Goal: Task Accomplishment & Management: Complete application form

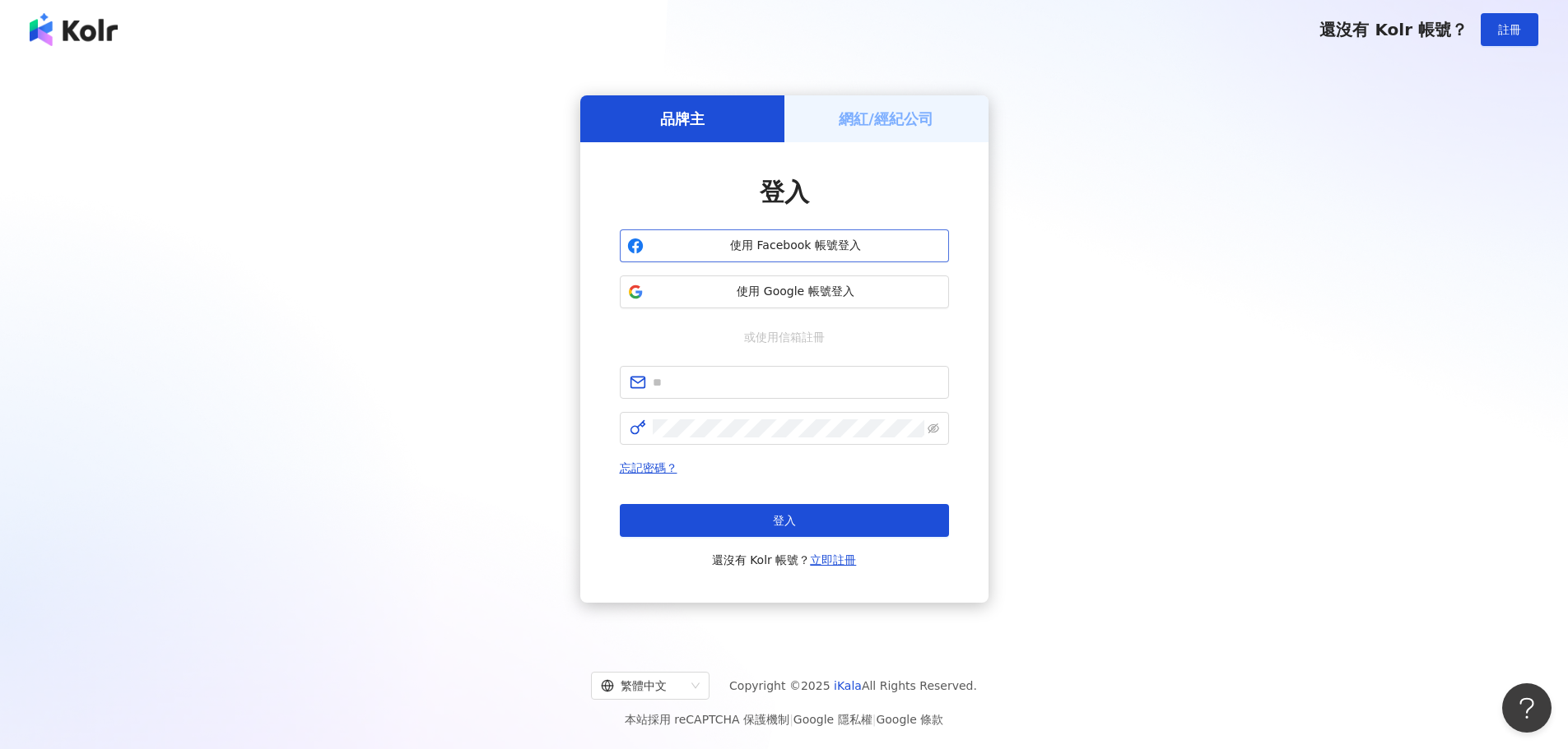
click at [823, 234] on button "使用 Facebook 帳號登入" at bounding box center [784, 246] width 329 height 33
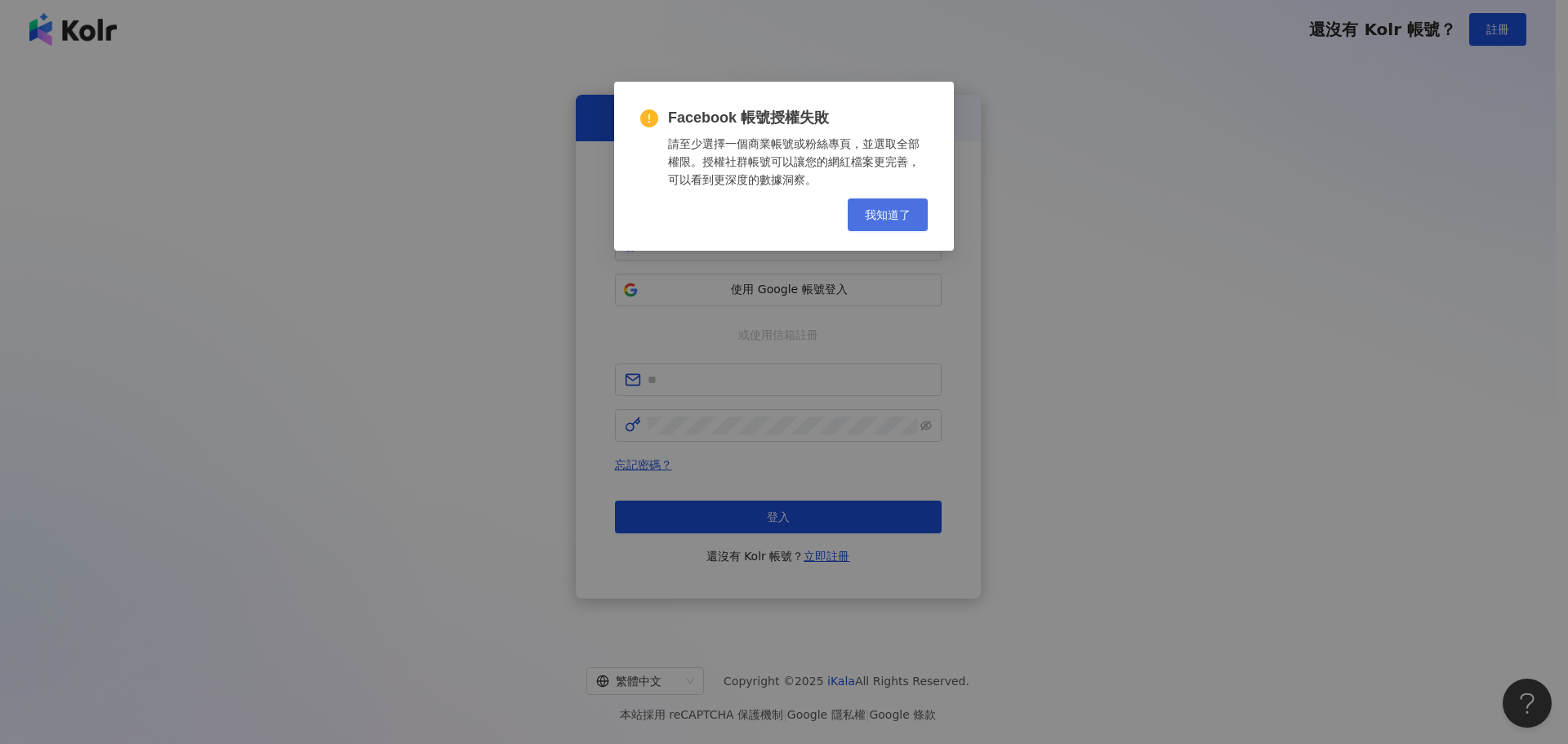
click at [913, 215] on button "我知道了" at bounding box center [888, 214] width 80 height 33
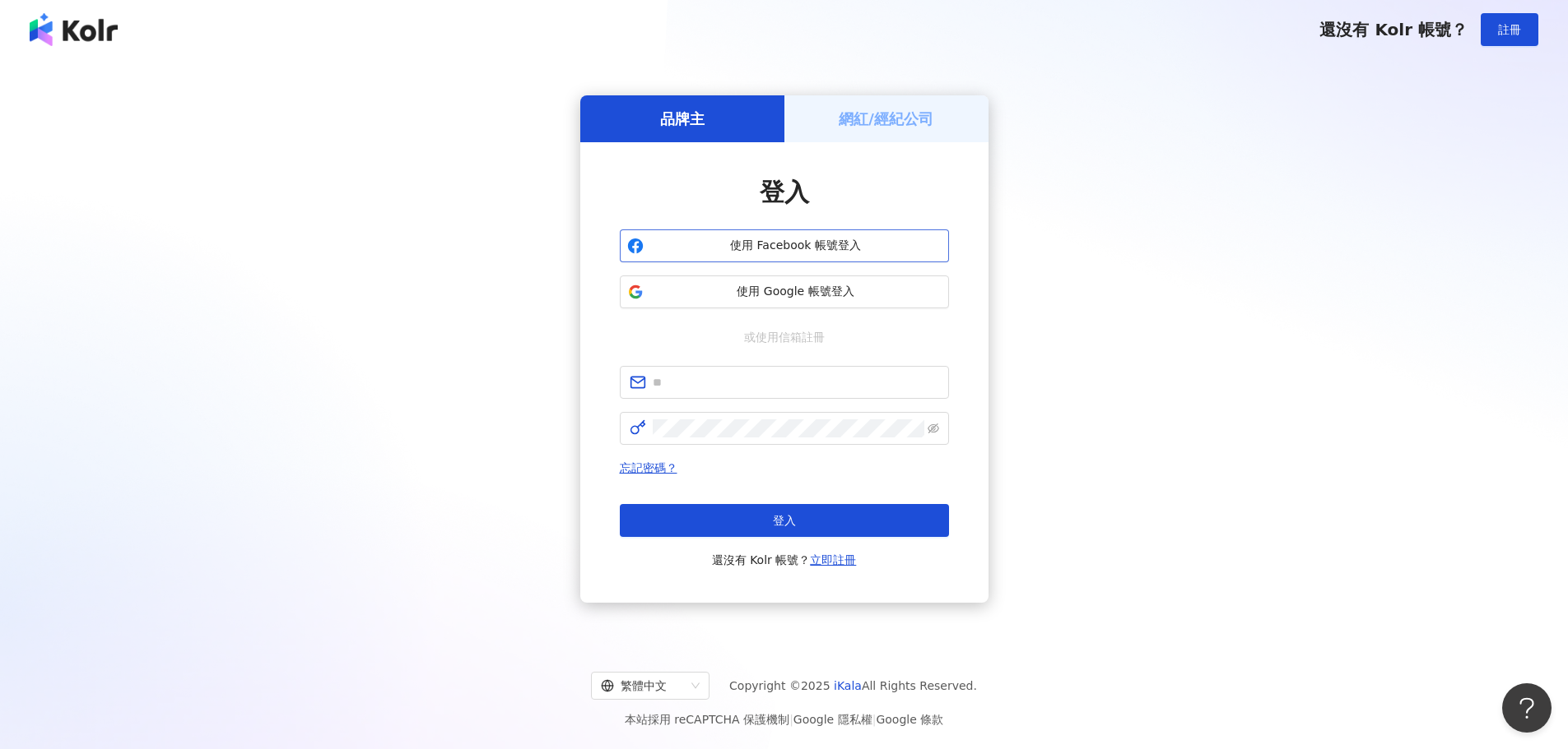
click at [738, 232] on button "使用 Facebook 帳號登入" at bounding box center [784, 246] width 329 height 33
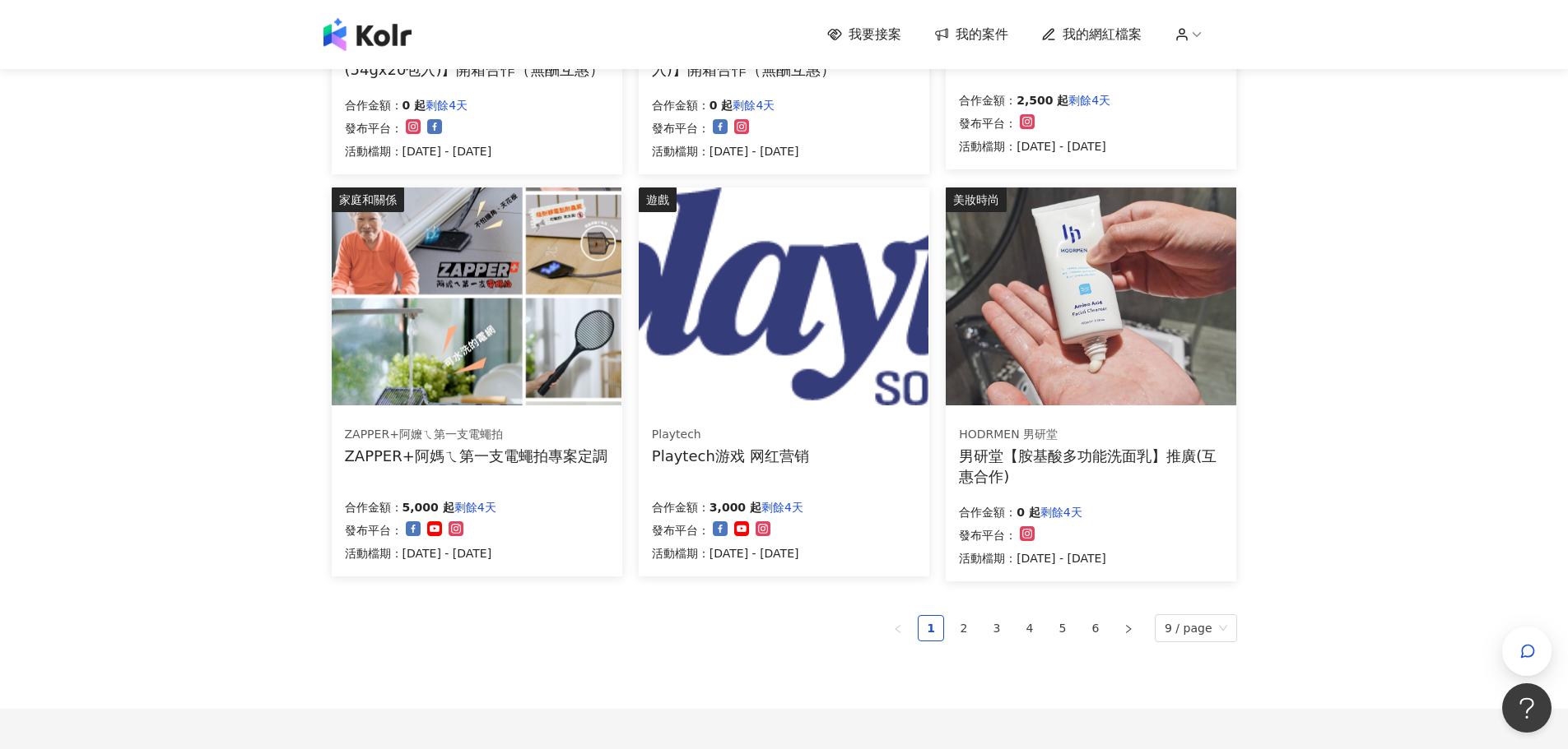
scroll to position [1015, 0]
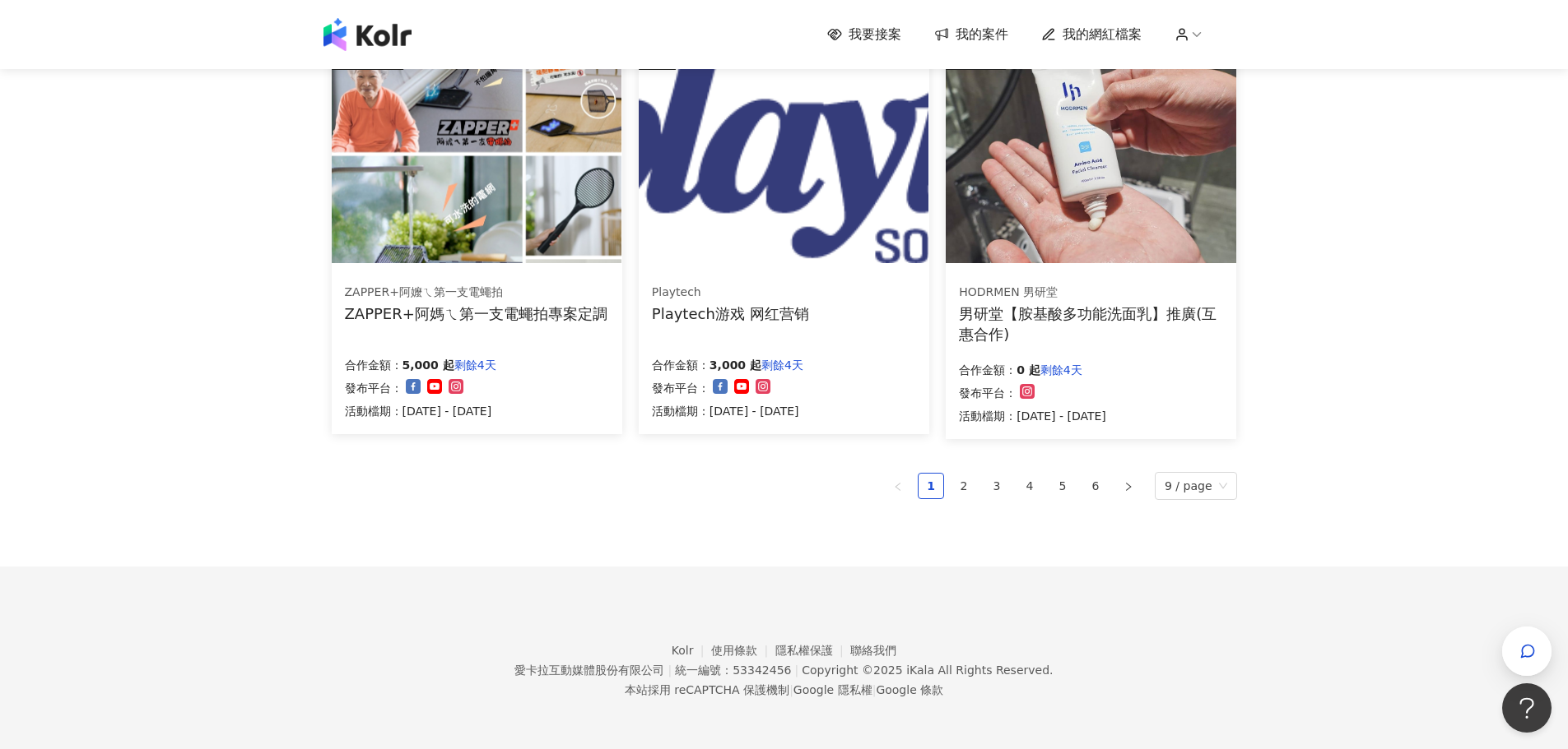
click at [802, 265] on div "遊戲 Playtech Playtech游戏 网红营销 合作金額： 3,000 起 剩餘4天 發布平台： 活動檔期：[DATE] - [DATE]" at bounding box center [784, 239] width 291 height 389
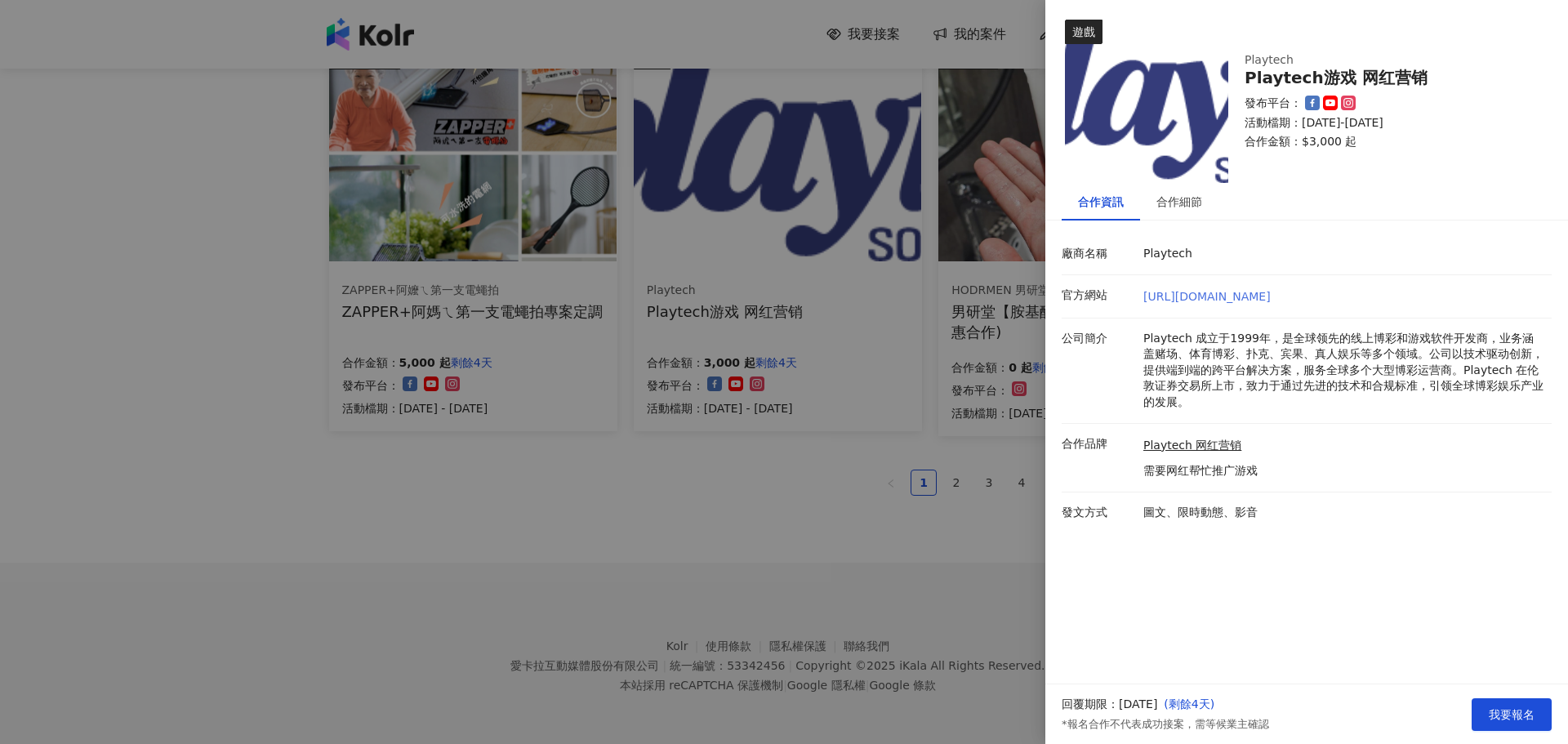
click at [1228, 303] on link "[URL][DOMAIN_NAME]" at bounding box center [1207, 297] width 127 height 13
click at [650, 509] on div at bounding box center [784, 372] width 1568 height 744
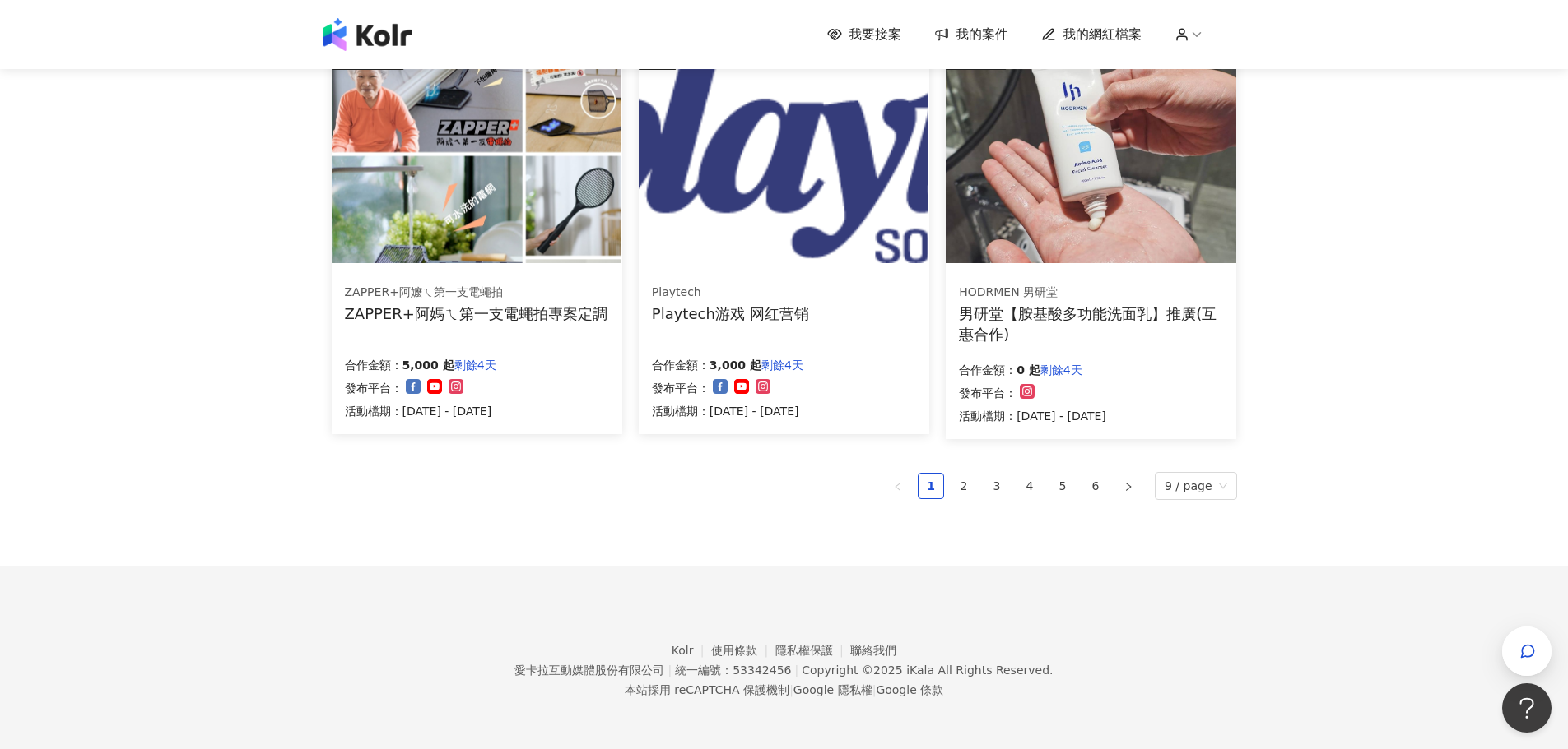
click at [1014, 319] on div "男研堂【胺基酸多功能洗面乳】推廣(互惠合作)" at bounding box center [1091, 324] width 264 height 41
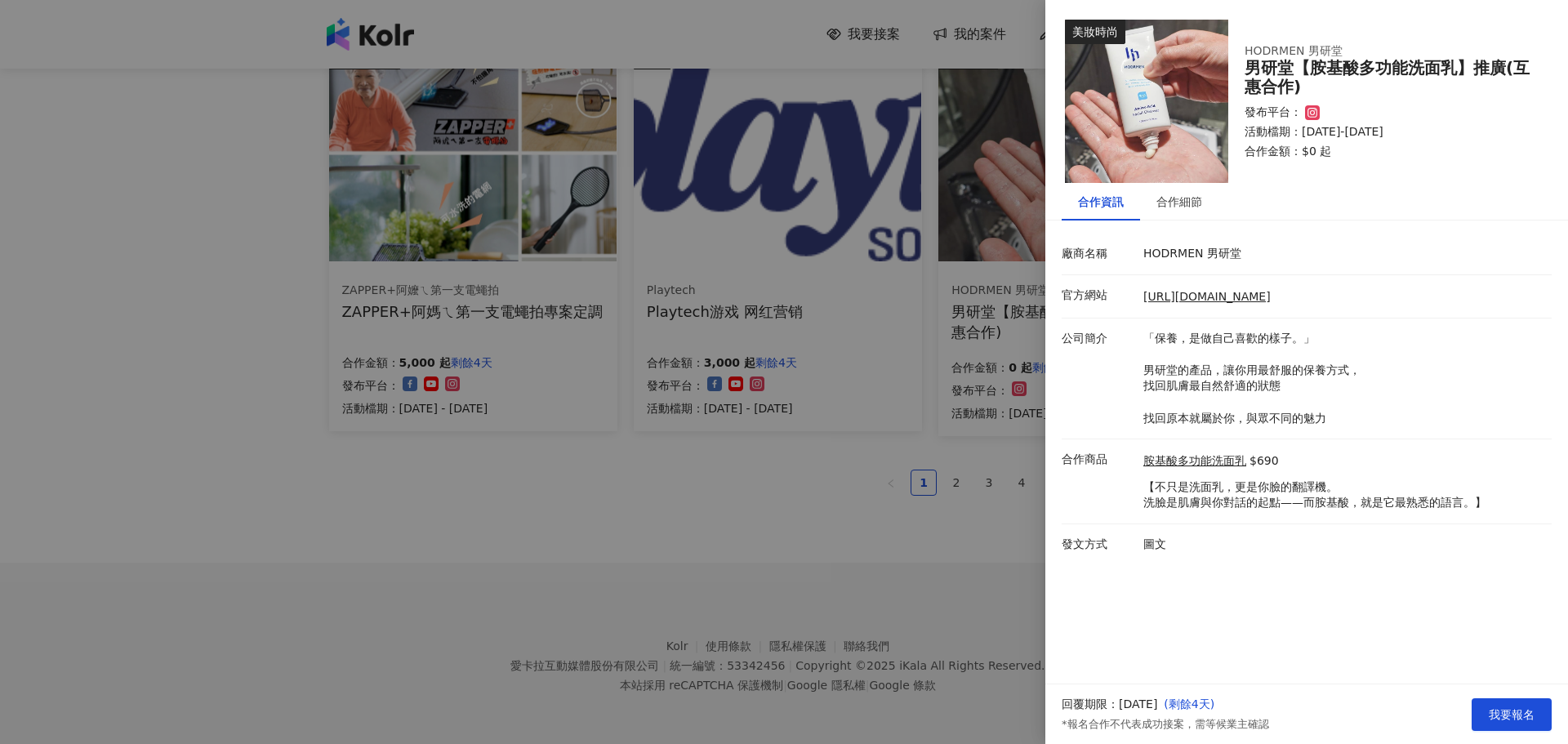
click at [760, 520] on div at bounding box center [784, 372] width 1568 height 744
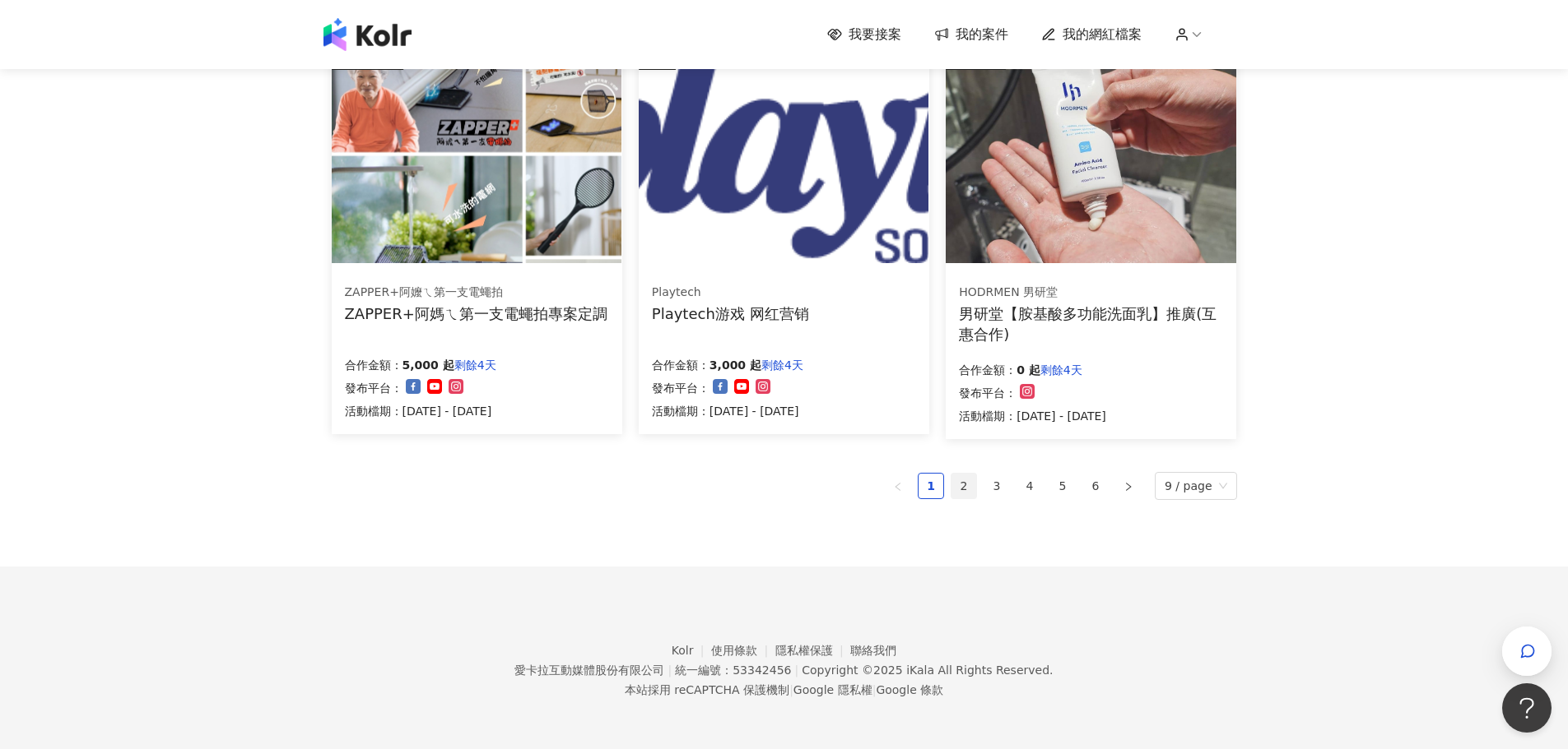
drag, startPoint x: 967, startPoint y: 483, endPoint x: 964, endPoint y: 496, distance: 13.3
click at [964, 493] on link "2" at bounding box center [963, 486] width 24 height 24
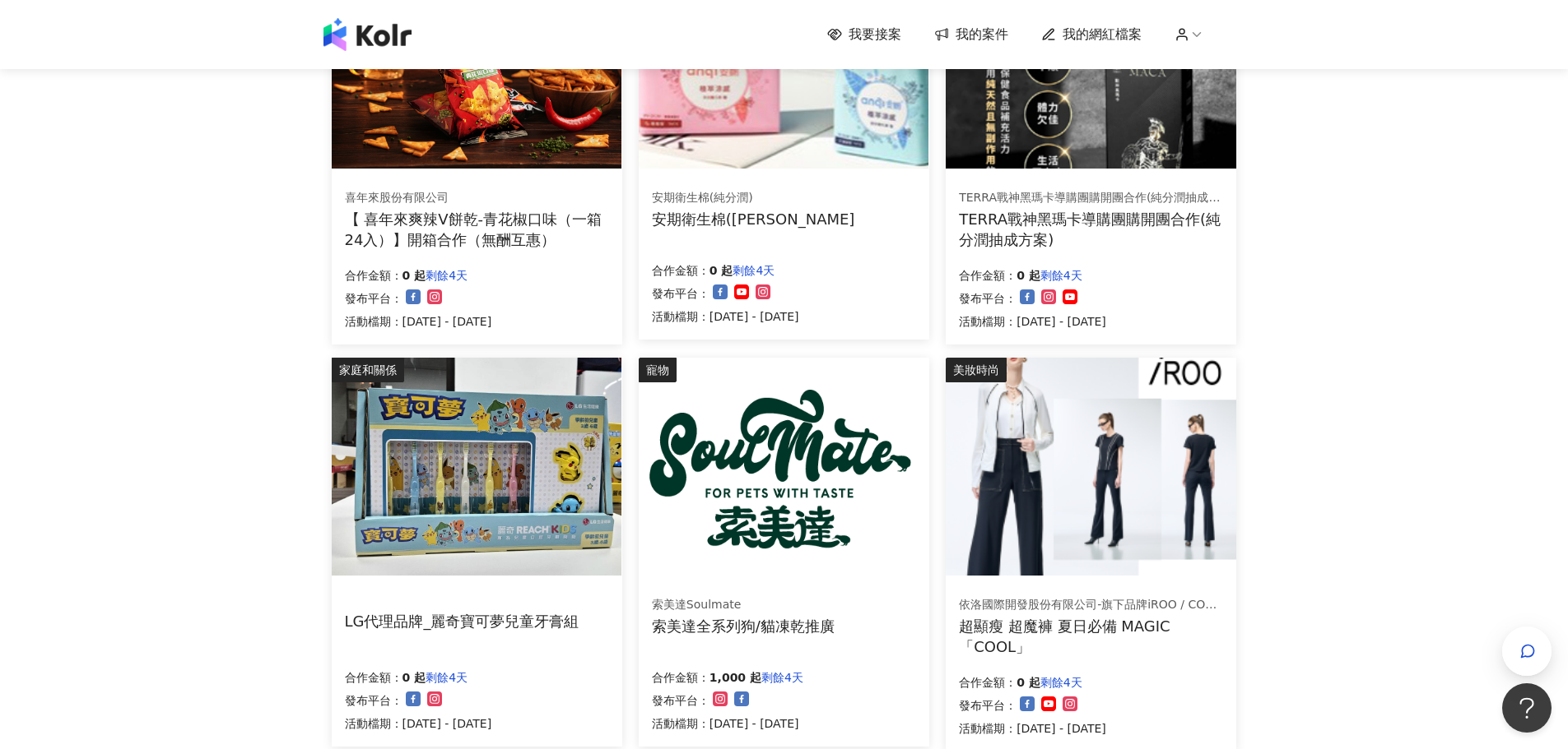
scroll to position [1020, 0]
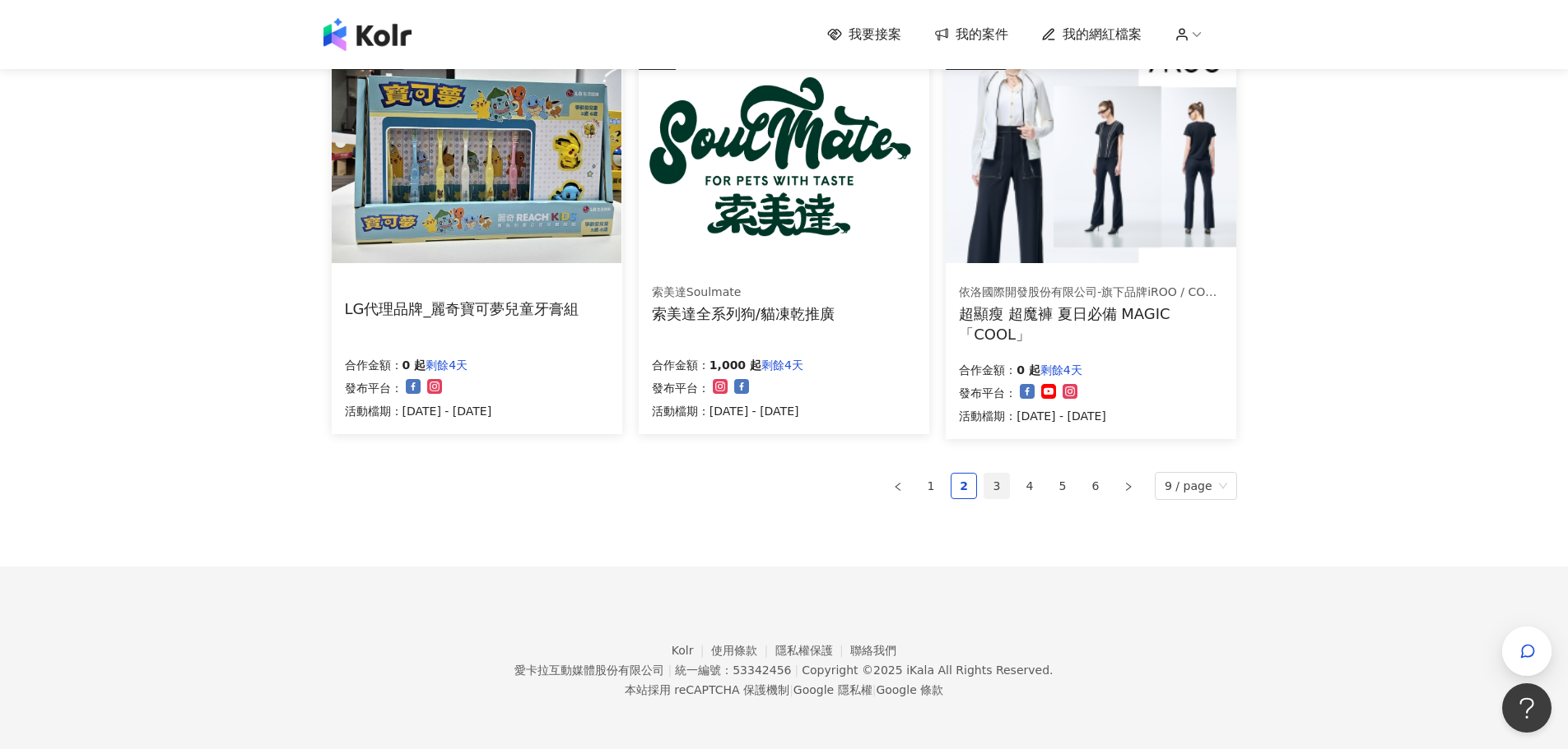
click at [993, 484] on link "3" at bounding box center [997, 486] width 24 height 24
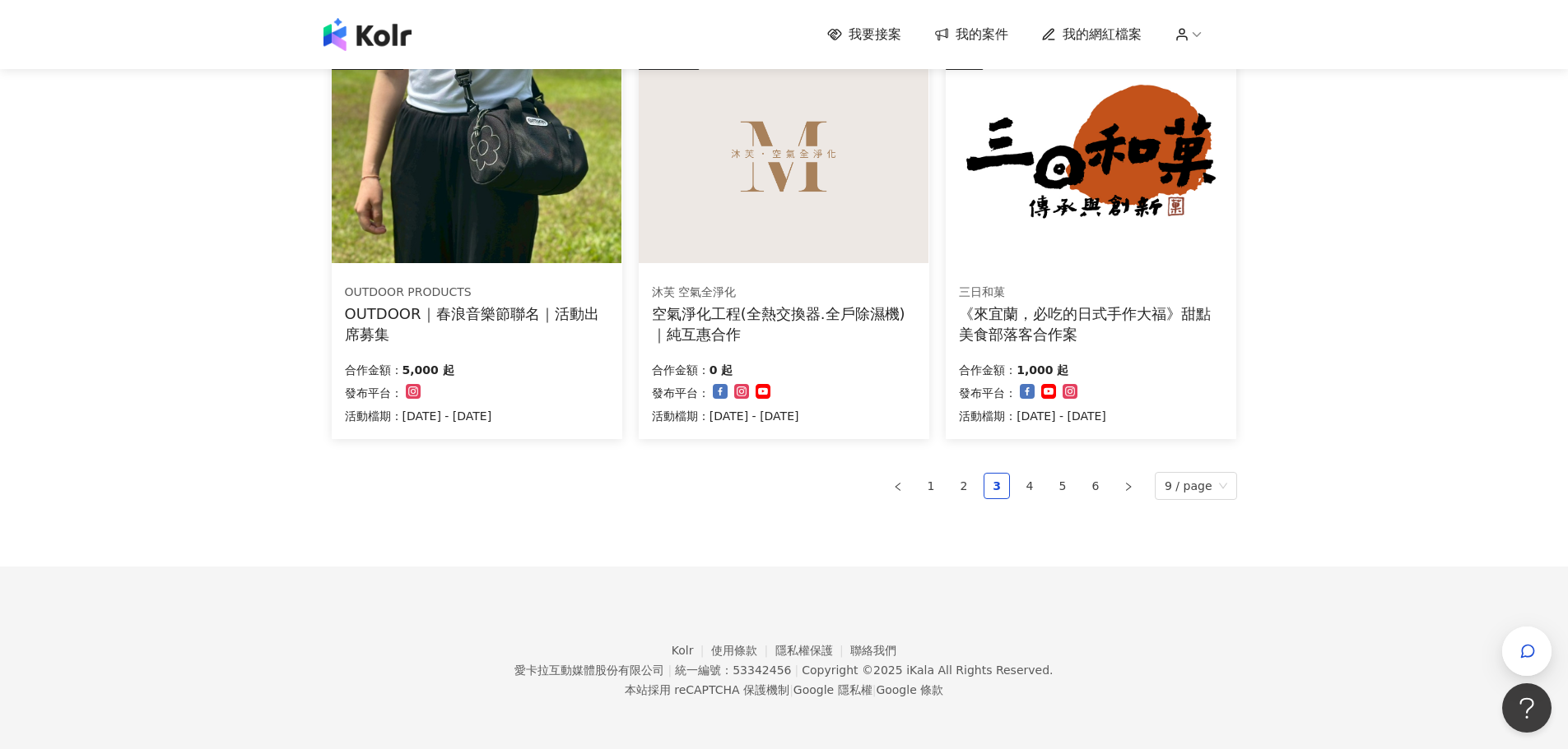
click at [957, 29] on link "我的案件" at bounding box center [971, 34] width 74 height 18
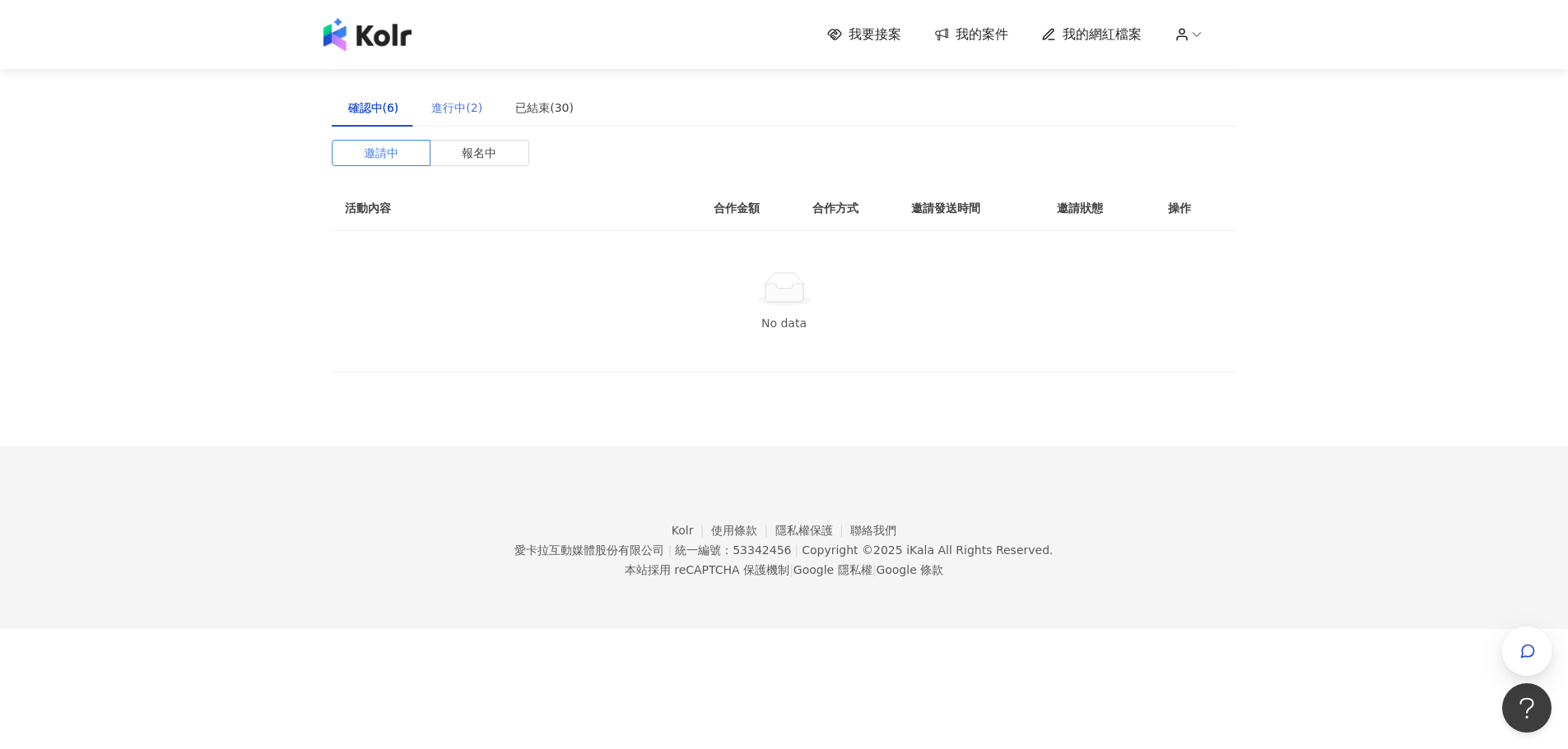
click at [453, 94] on div "進行中(2)" at bounding box center [457, 108] width 84 height 37
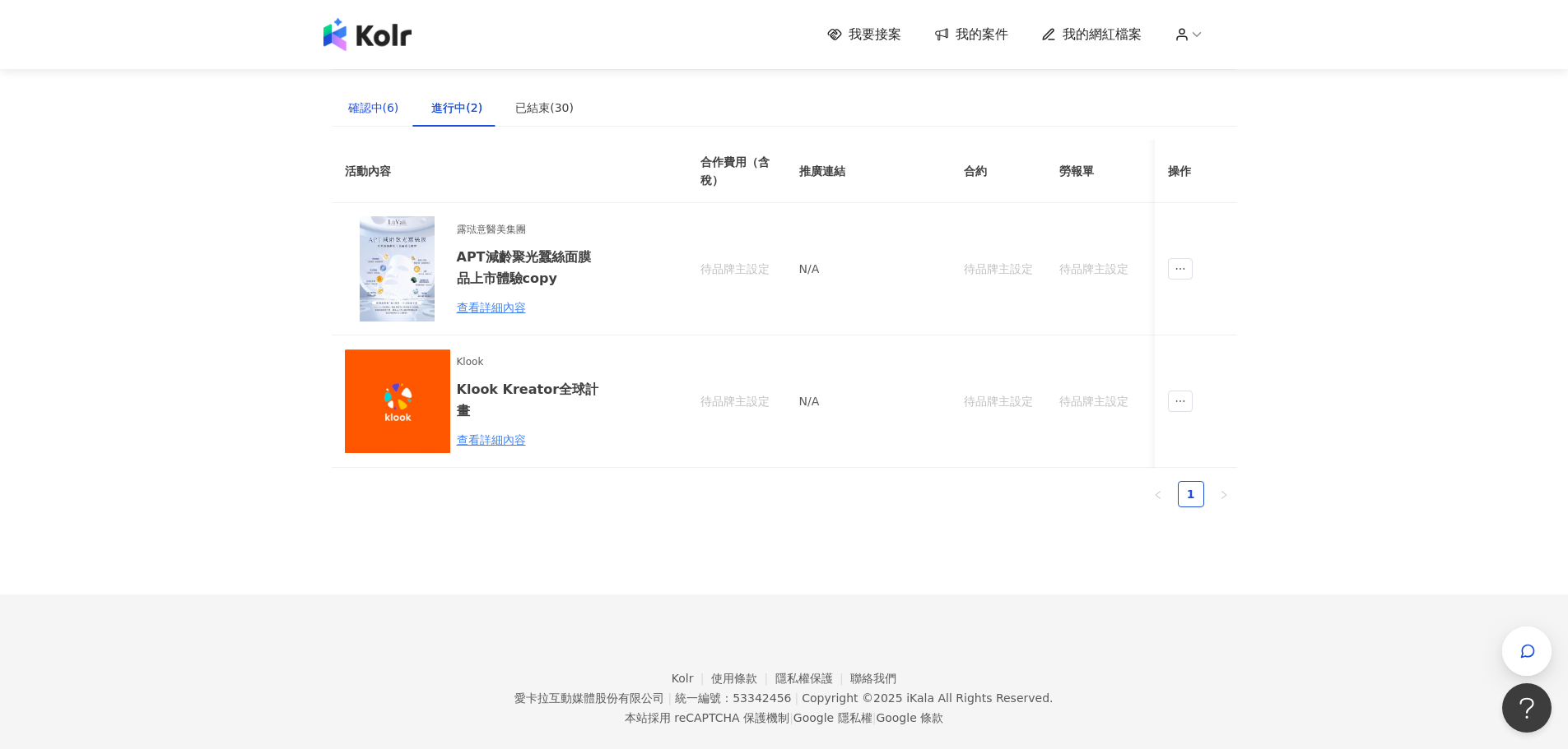
click at [377, 110] on div "確認中(6)" at bounding box center [373, 107] width 51 height 18
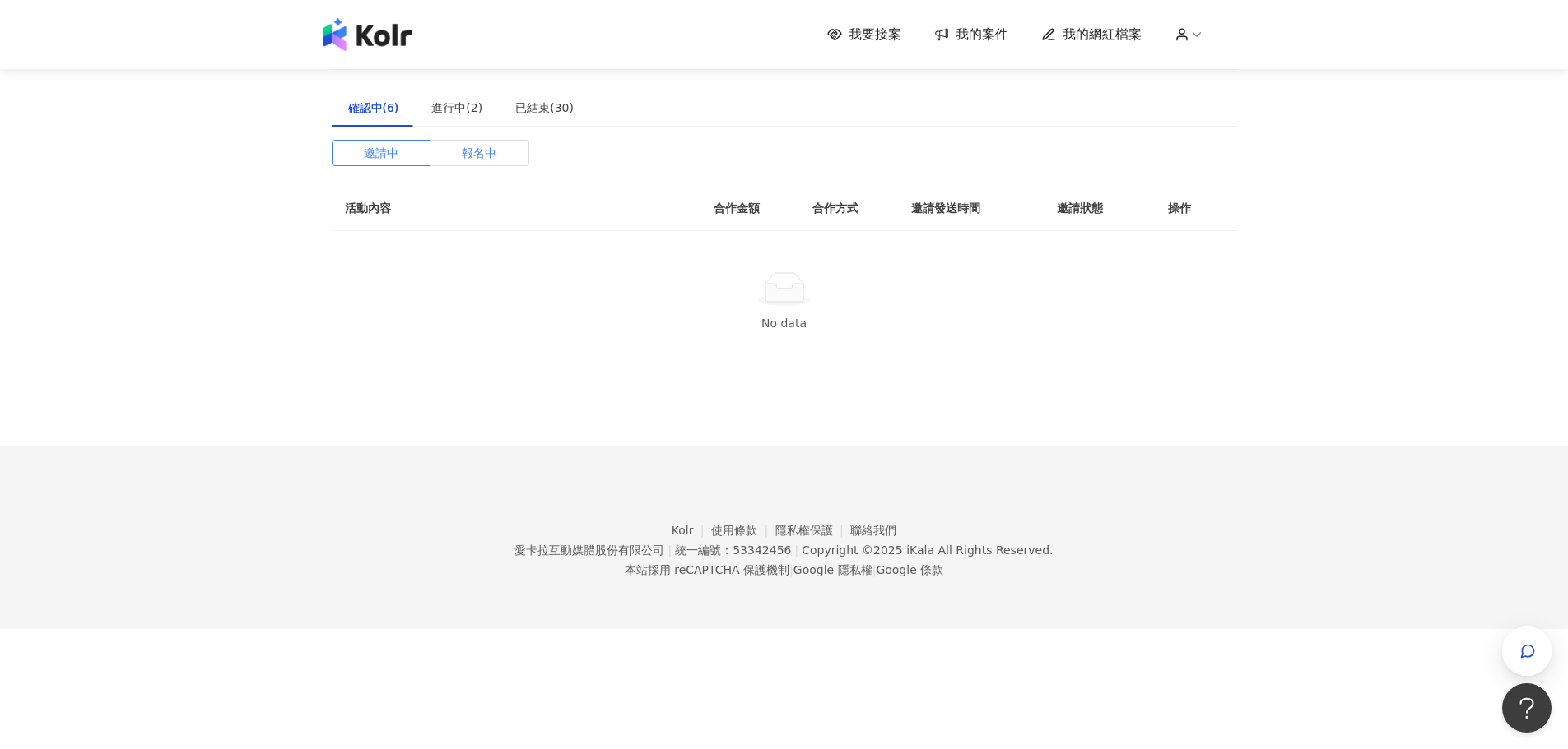
click at [480, 163] on span "報名中" at bounding box center [478, 153] width 35 height 24
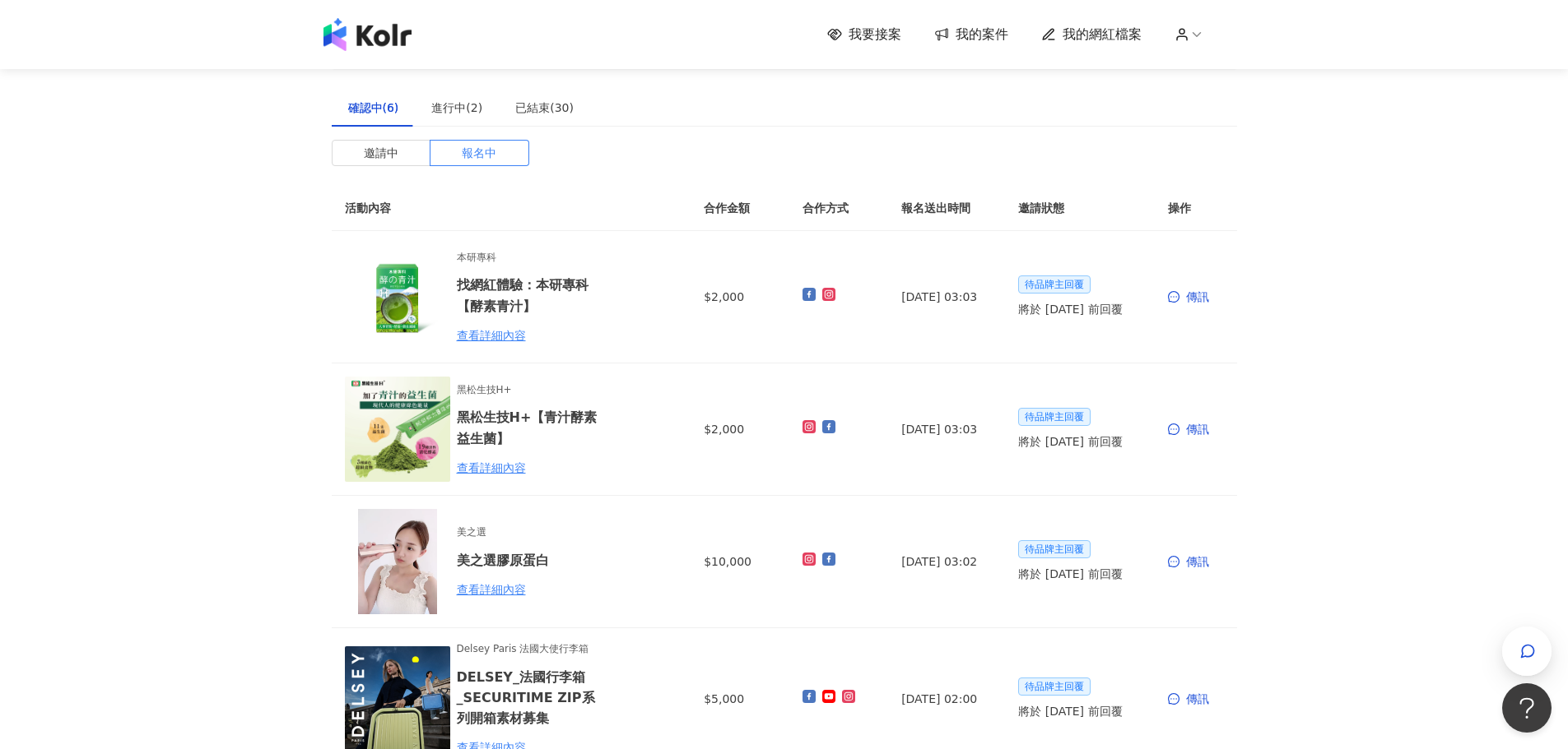
click at [877, 23] on div "我要接案 我的案件 我的網紅檔案" at bounding box center [784, 34] width 938 height 33
click at [859, 22] on div "我要接案 我的案件 我的網紅檔案" at bounding box center [784, 34] width 938 height 33
drag, startPoint x: 863, startPoint y: 21, endPoint x: 861, endPoint y: 8, distance: 13.2
click at [863, 15] on div "我要接案 我的案件 我的網紅檔案" at bounding box center [784, 35] width 1568 height 69
click at [456, 101] on div "進行中(2)" at bounding box center [457, 107] width 51 height 18
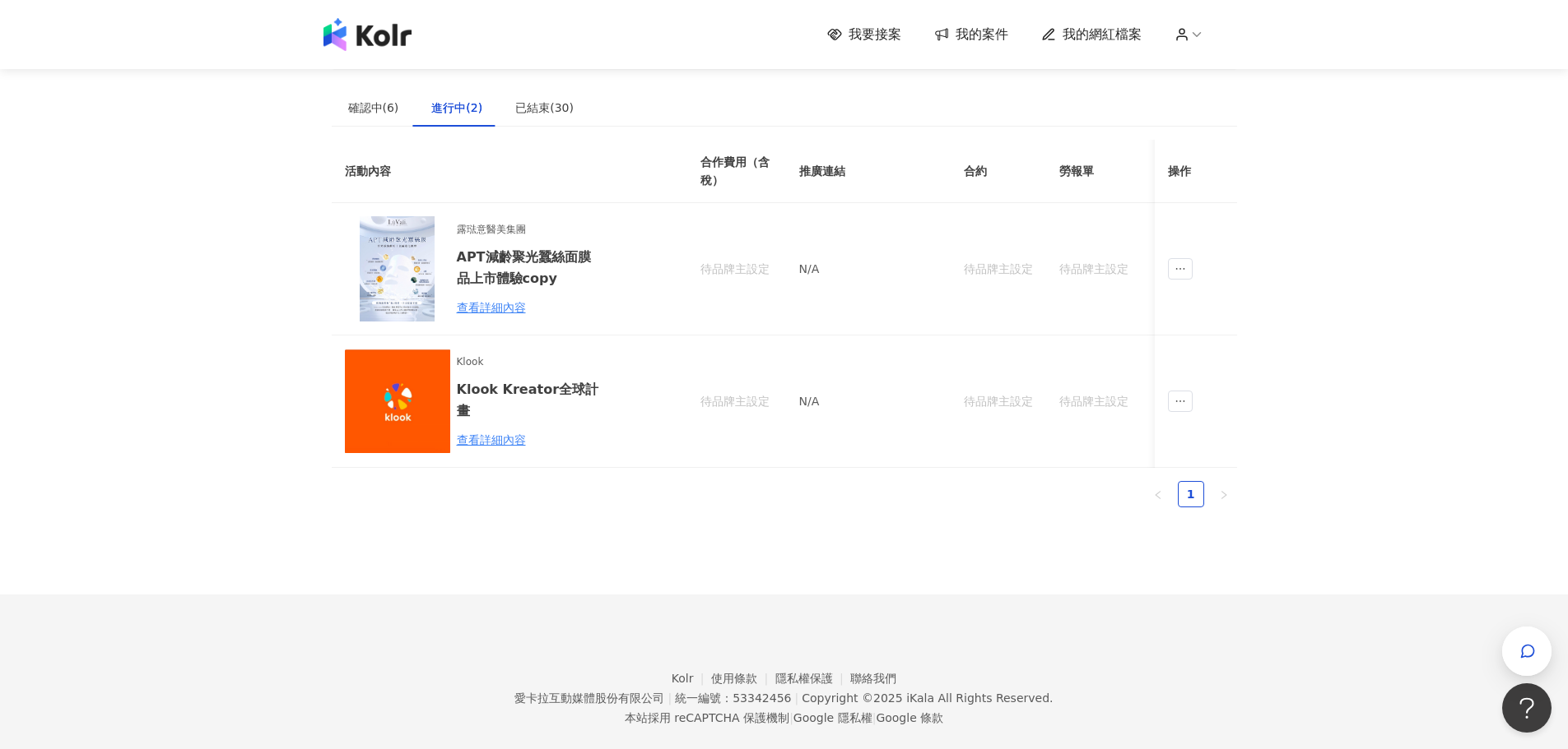
click at [527, 91] on div "已結束(30)" at bounding box center [544, 108] width 91 height 37
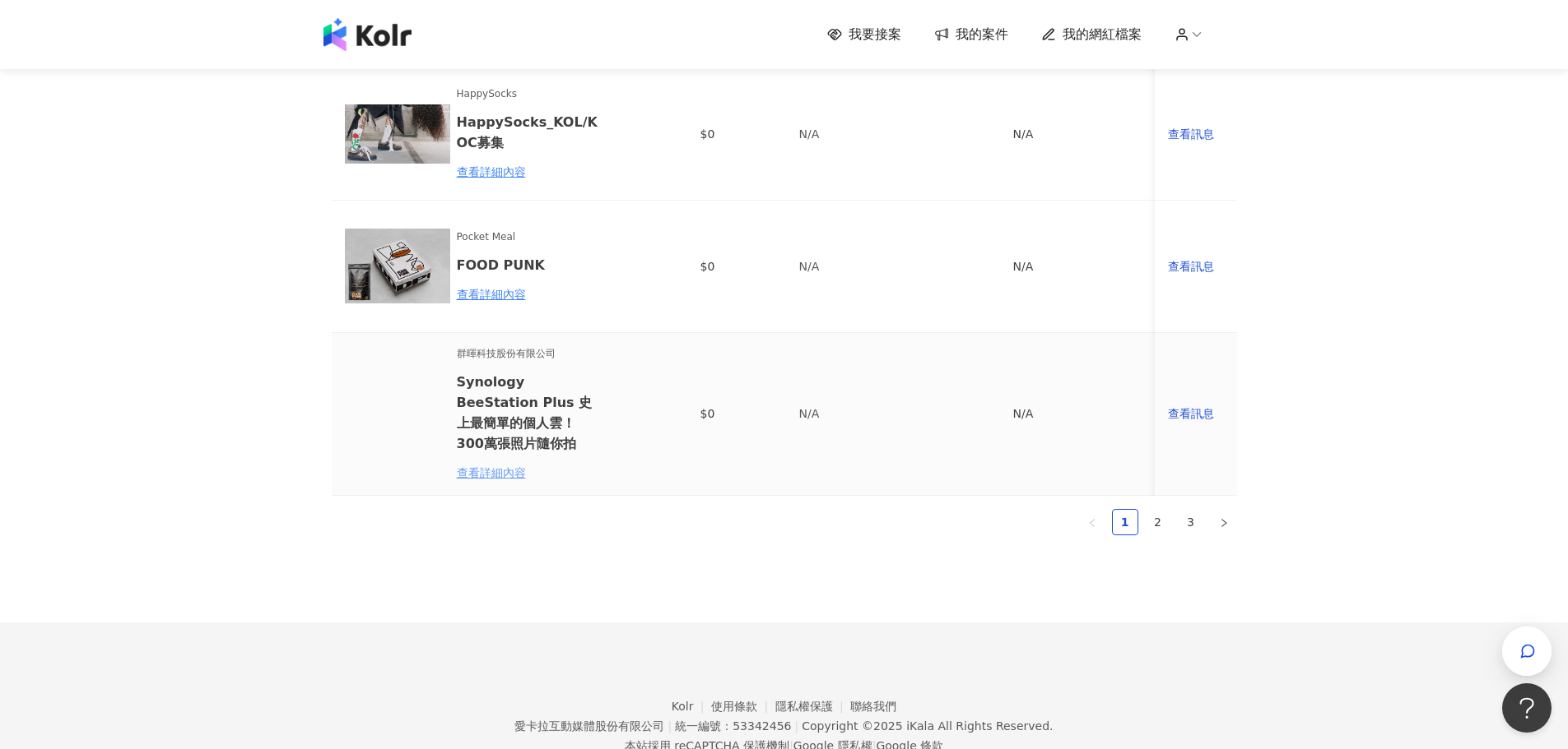
scroll to position [1120, 0]
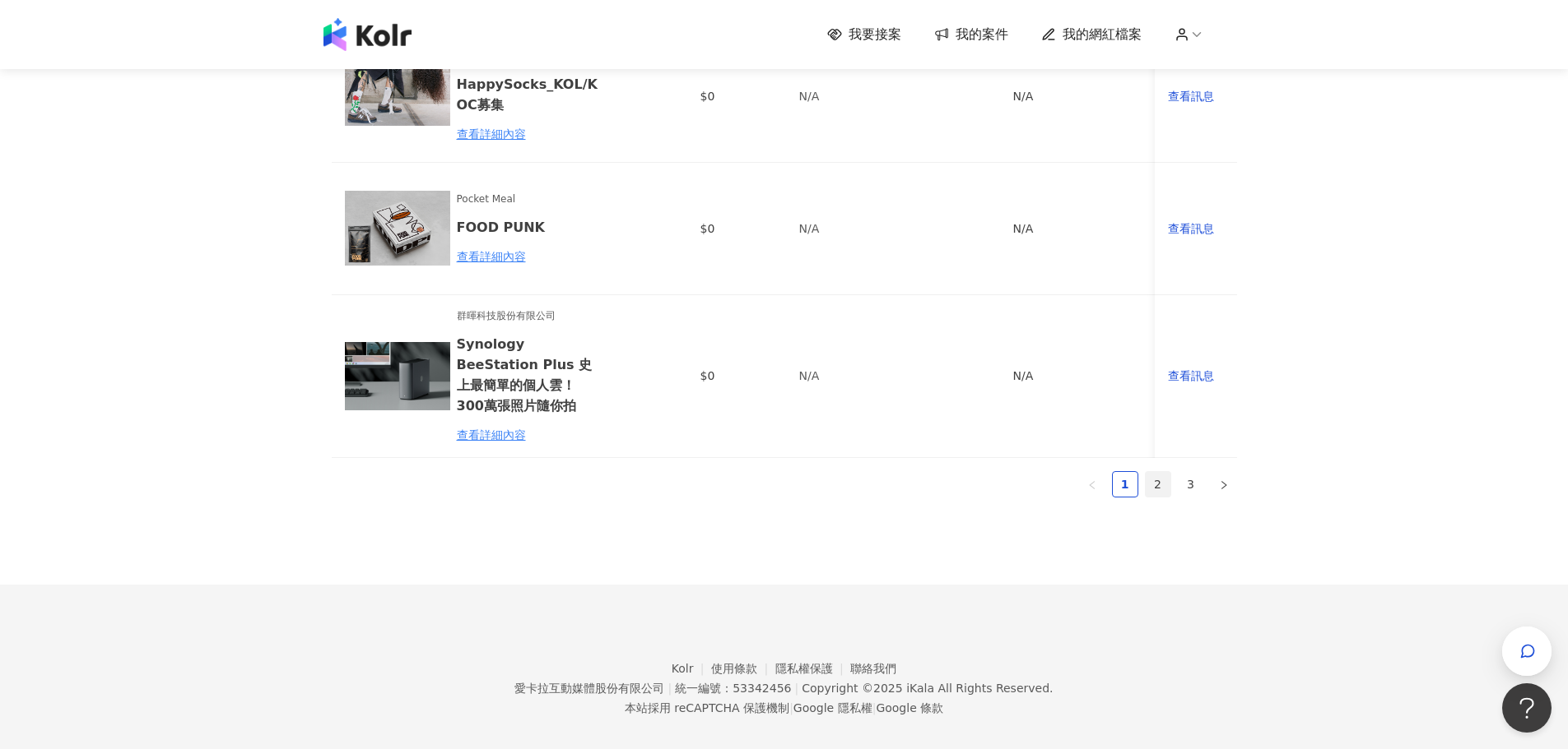
click at [1160, 472] on link "2" at bounding box center [1158, 485] width 24 height 24
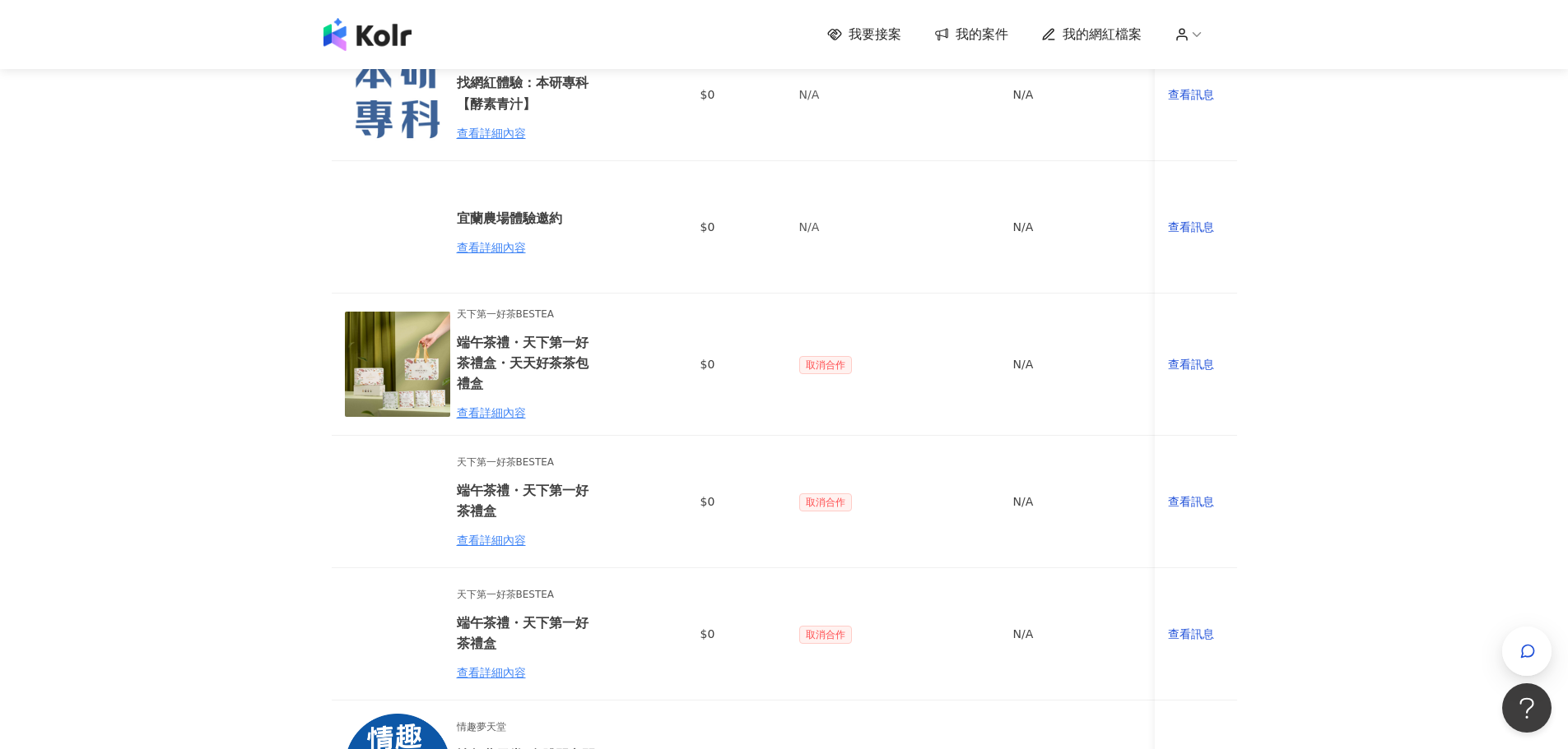
scroll to position [23, 0]
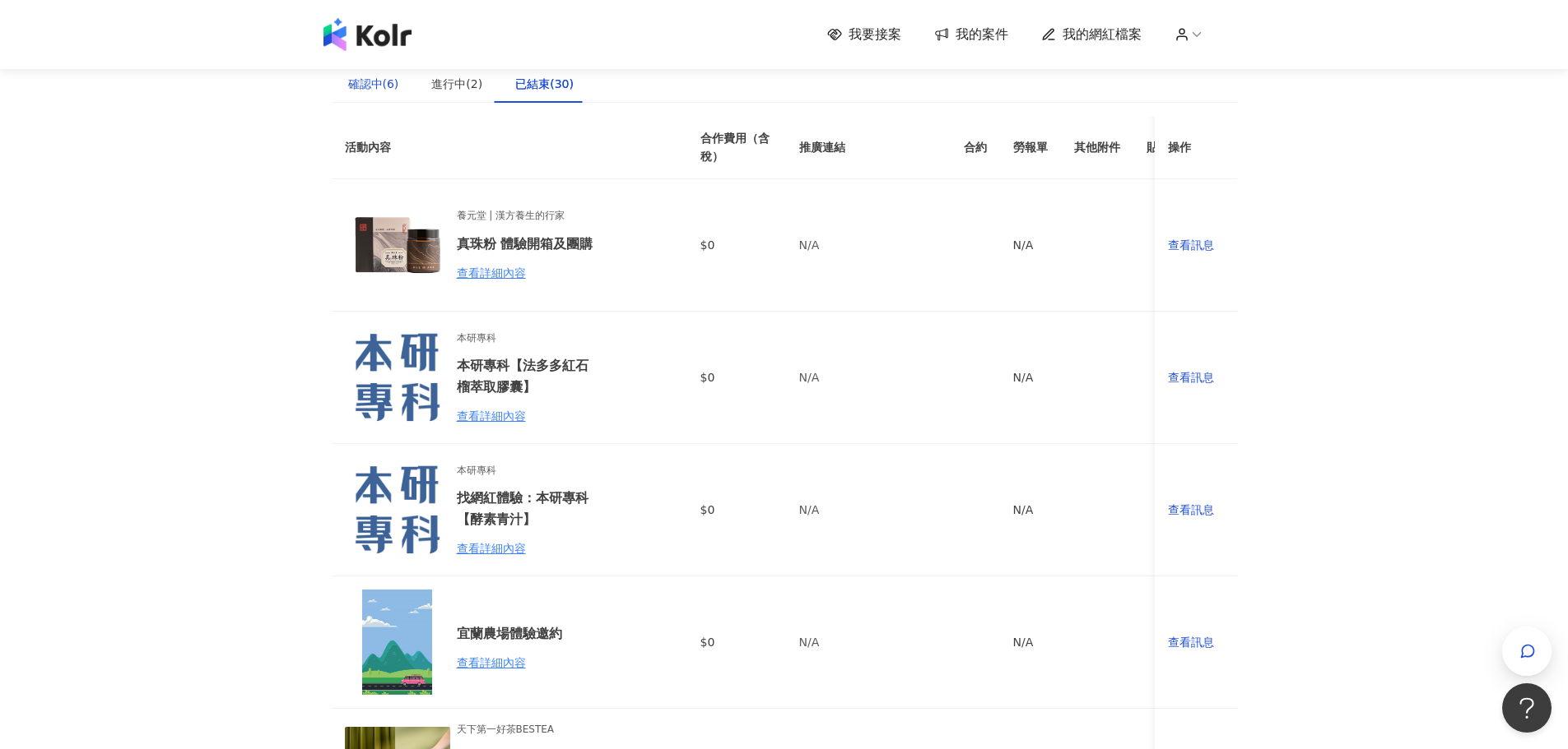
click at [387, 80] on div "確認中(6)" at bounding box center [373, 83] width 51 height 18
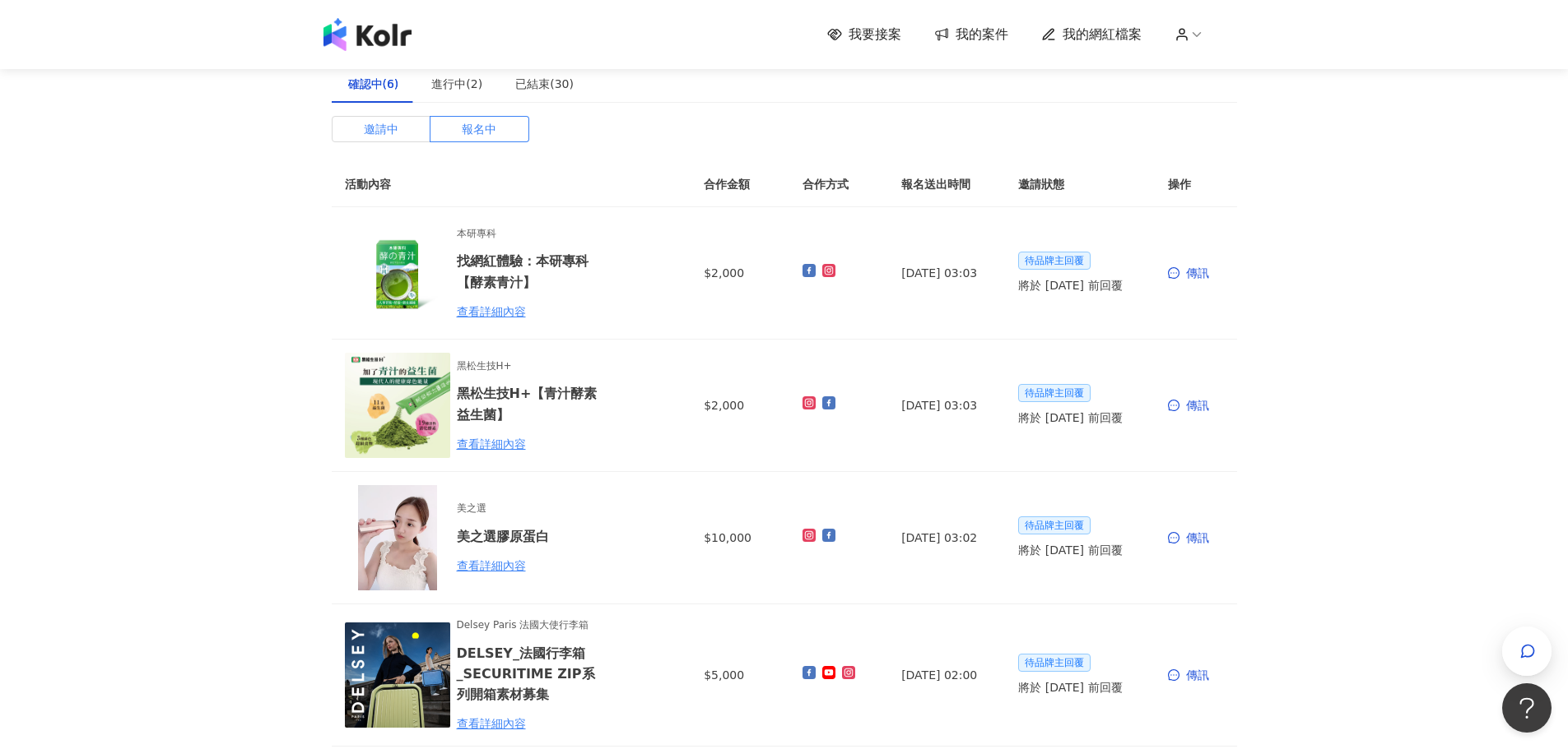
click at [401, 119] on label "邀請中" at bounding box center [382, 129] width 99 height 26
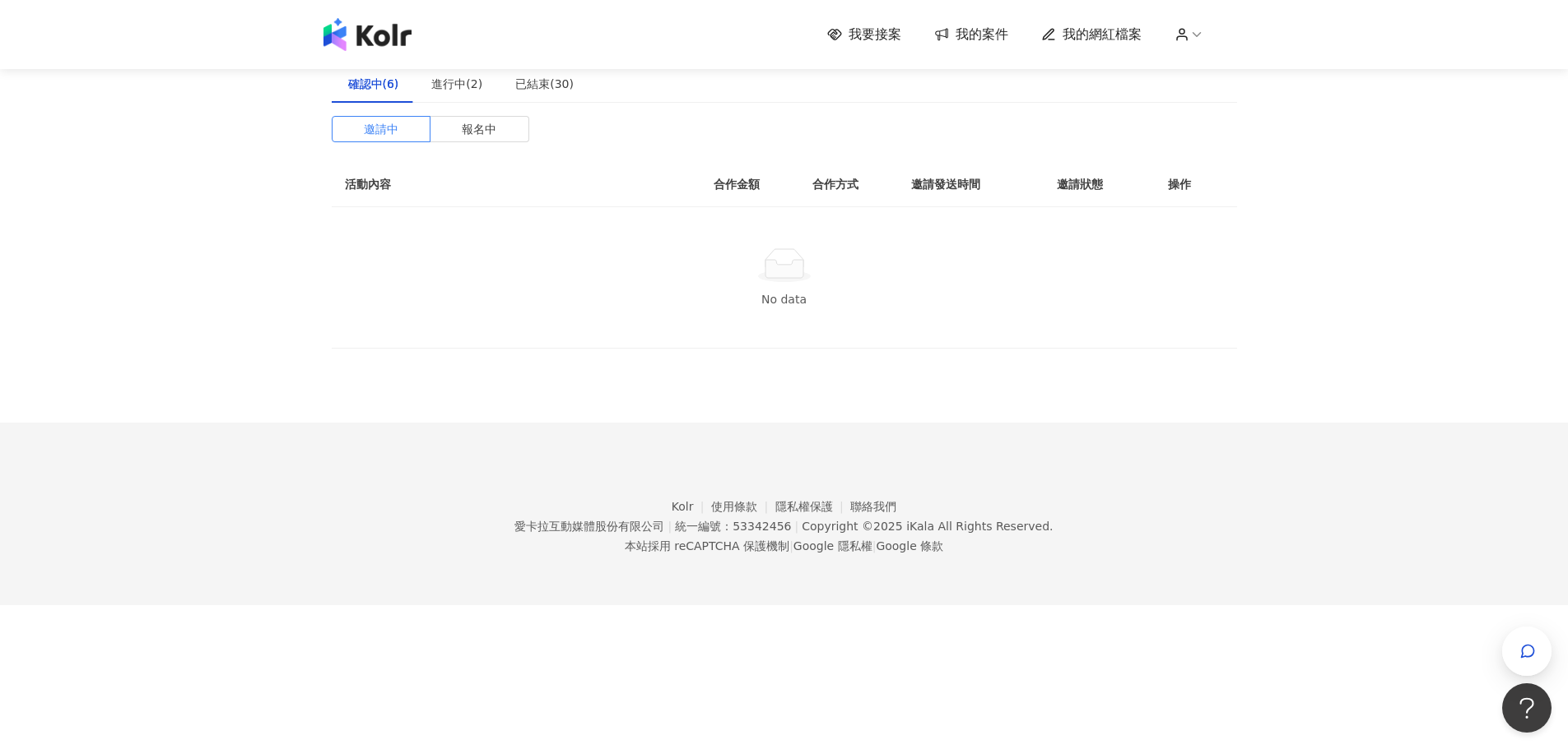
click at [897, 37] on div "我要接案 我的案件 我的網紅檔案" at bounding box center [784, 34] width 938 height 33
click at [895, 37] on span "我要接案" at bounding box center [875, 34] width 53 height 18
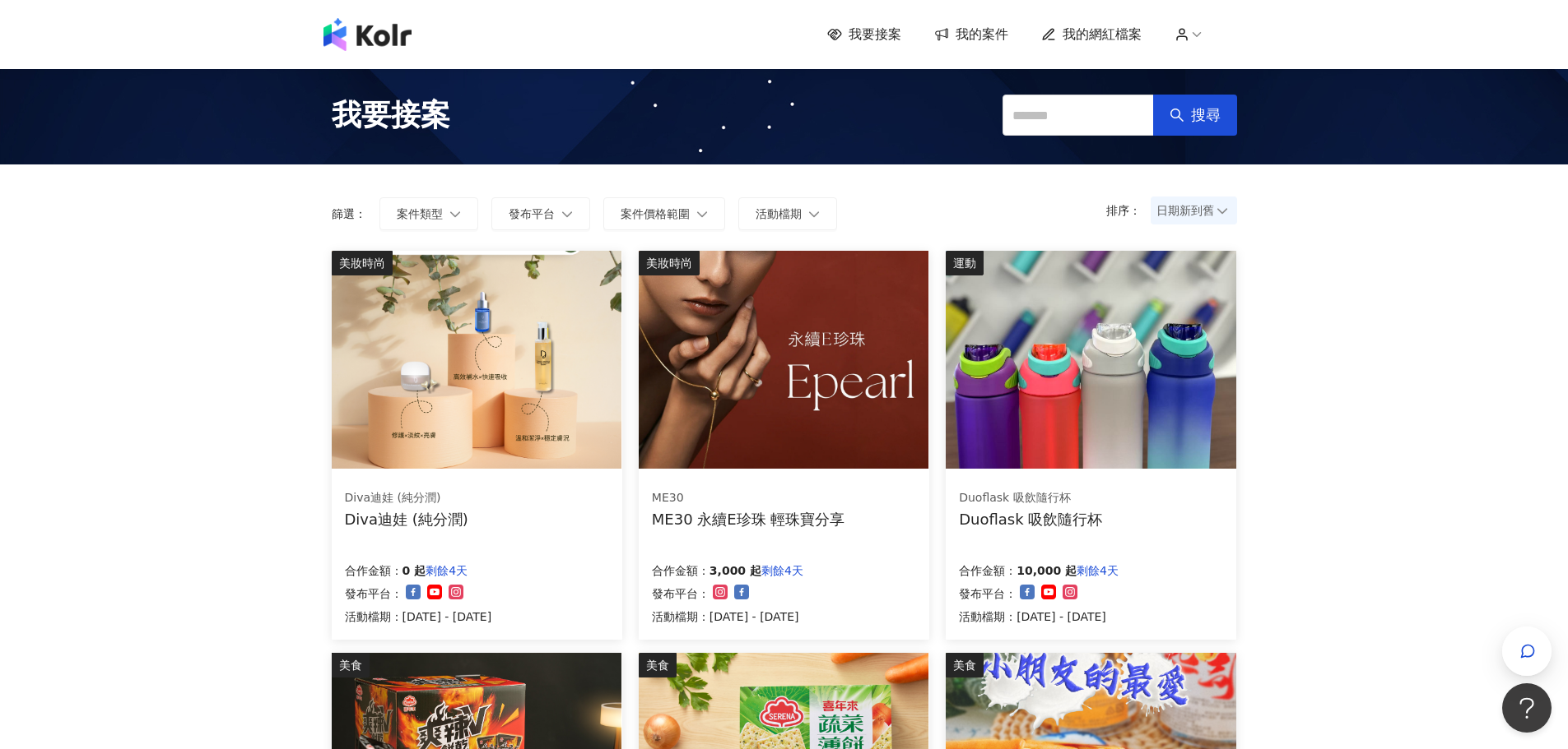
drag, startPoint x: 1119, startPoint y: 212, endPoint x: 1188, endPoint y: 212, distance: 69.0
click at [1120, 212] on p "排序：" at bounding box center [1127, 211] width 44 height 13
click at [1189, 212] on span "日期新到舊" at bounding box center [1194, 210] width 75 height 24
click at [1202, 296] on div "日期新到舊" at bounding box center [1194, 301] width 60 height 18
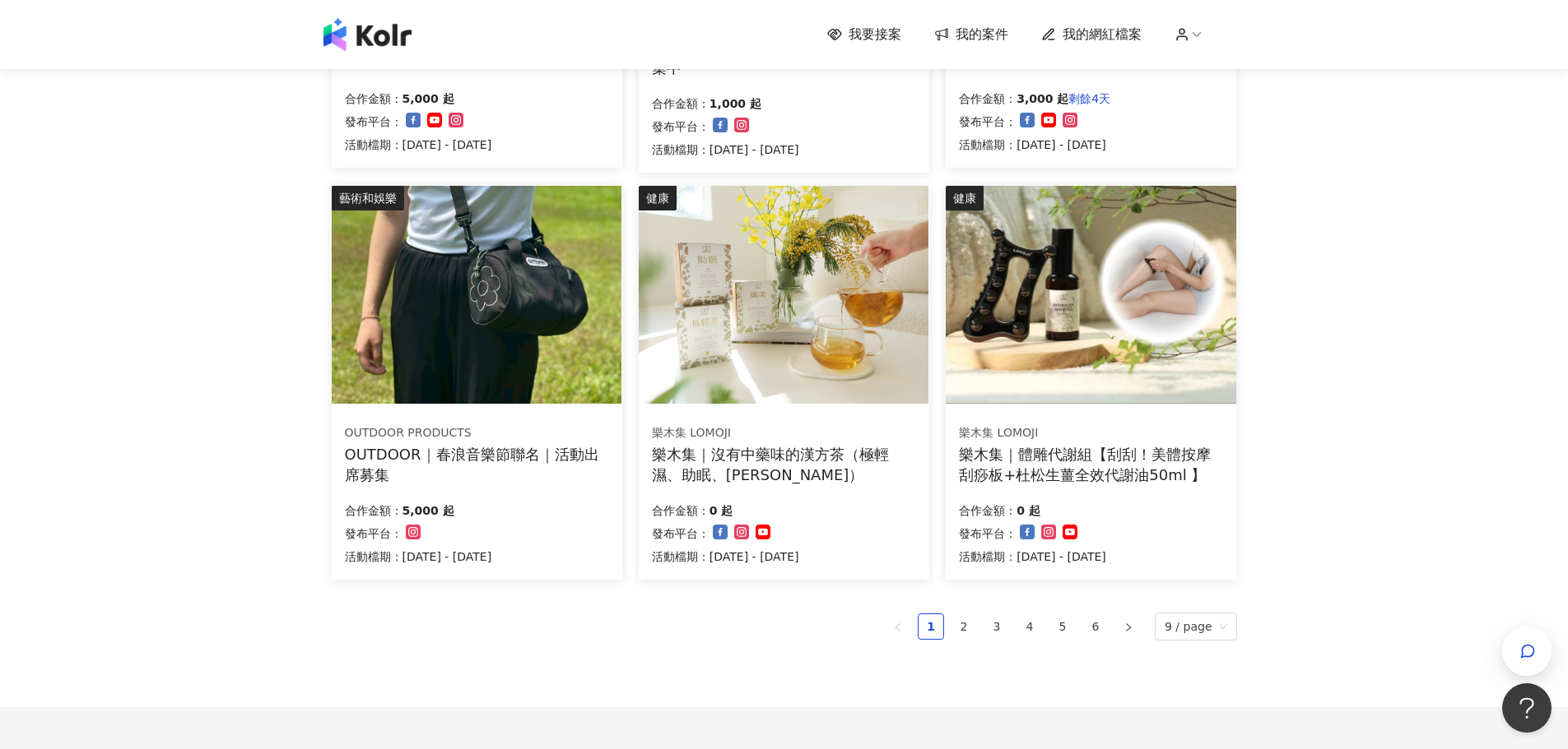
scroll to position [1020, 0]
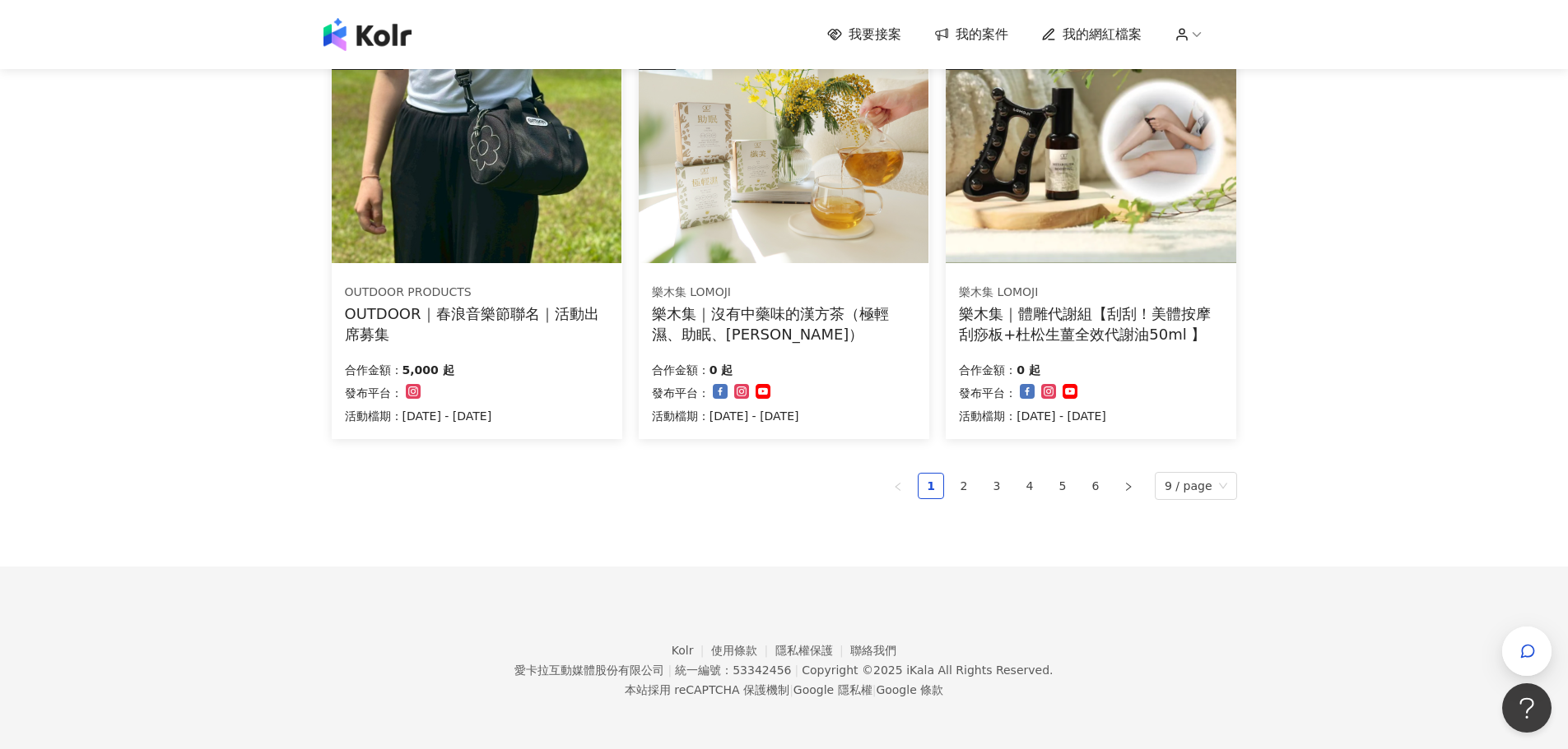
click at [506, 320] on div "OUTDOOR｜春浪音樂節聯名｜活動出席募集" at bounding box center [477, 324] width 264 height 41
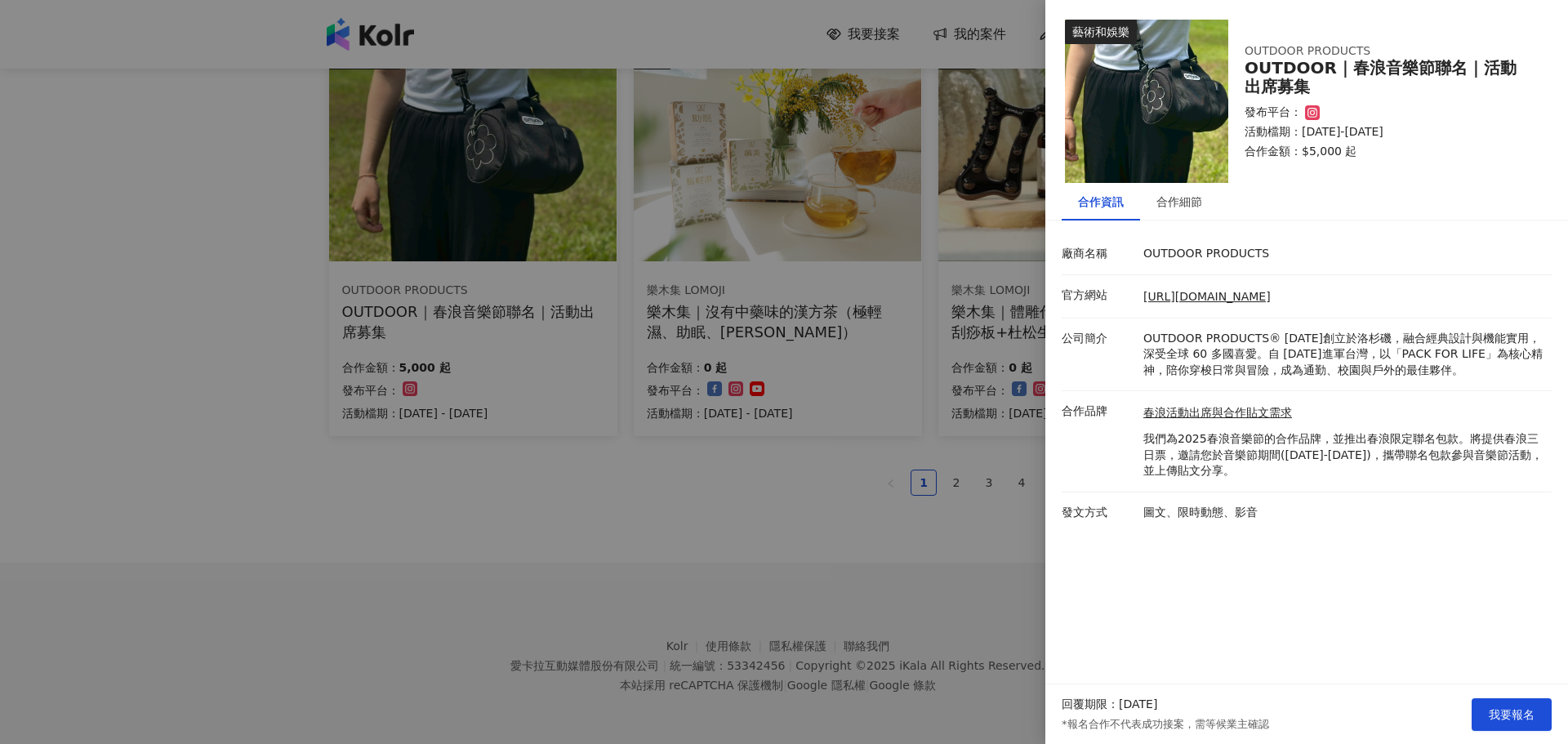
click at [1143, 419] on div "春浪活動出席與合作貼文需求 我們為2025春浪音樂節的合作品牌，並推出春浪限定聯名包款。將提供春浪三日票，邀請您於音樂節期間([DATE]-[DATE])，攜…" at bounding box center [1343, 441] width 409 height 75
click at [1155, 410] on link "春浪活動出席與合作貼文需求" at bounding box center [1344, 413] width 400 height 17
click at [875, 483] on div at bounding box center [784, 372] width 1568 height 744
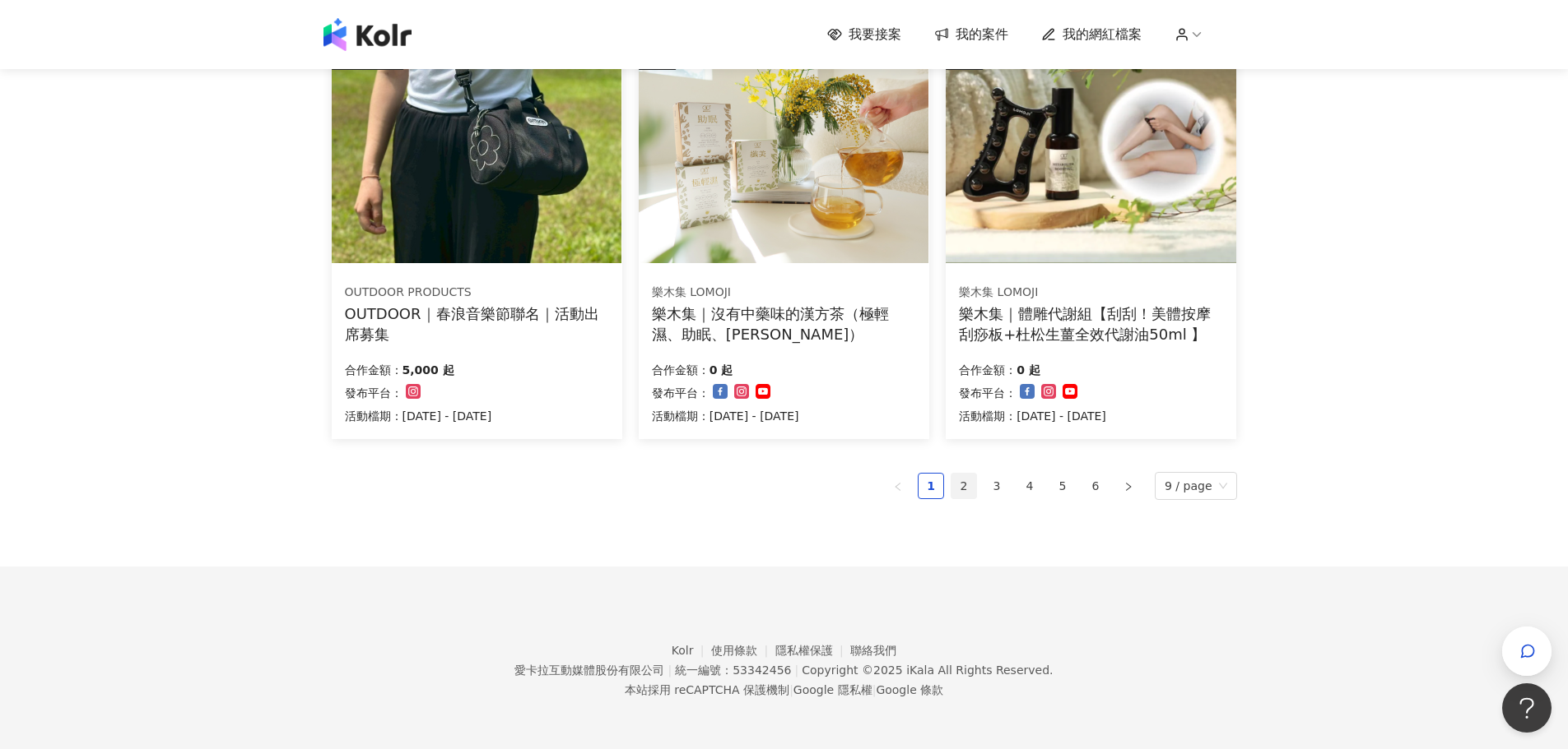
click at [961, 486] on link "2" at bounding box center [963, 486] width 24 height 24
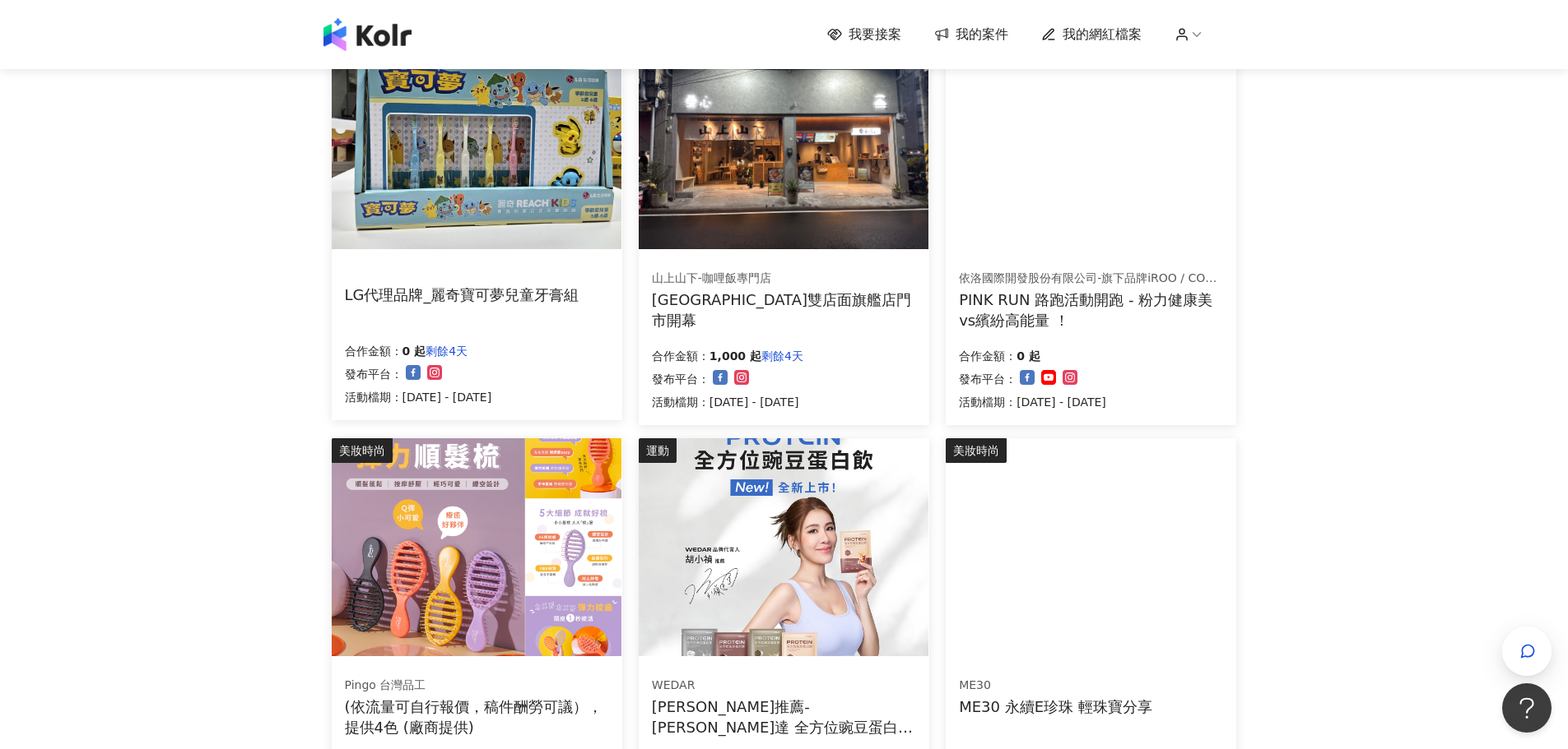
scroll to position [823, 0]
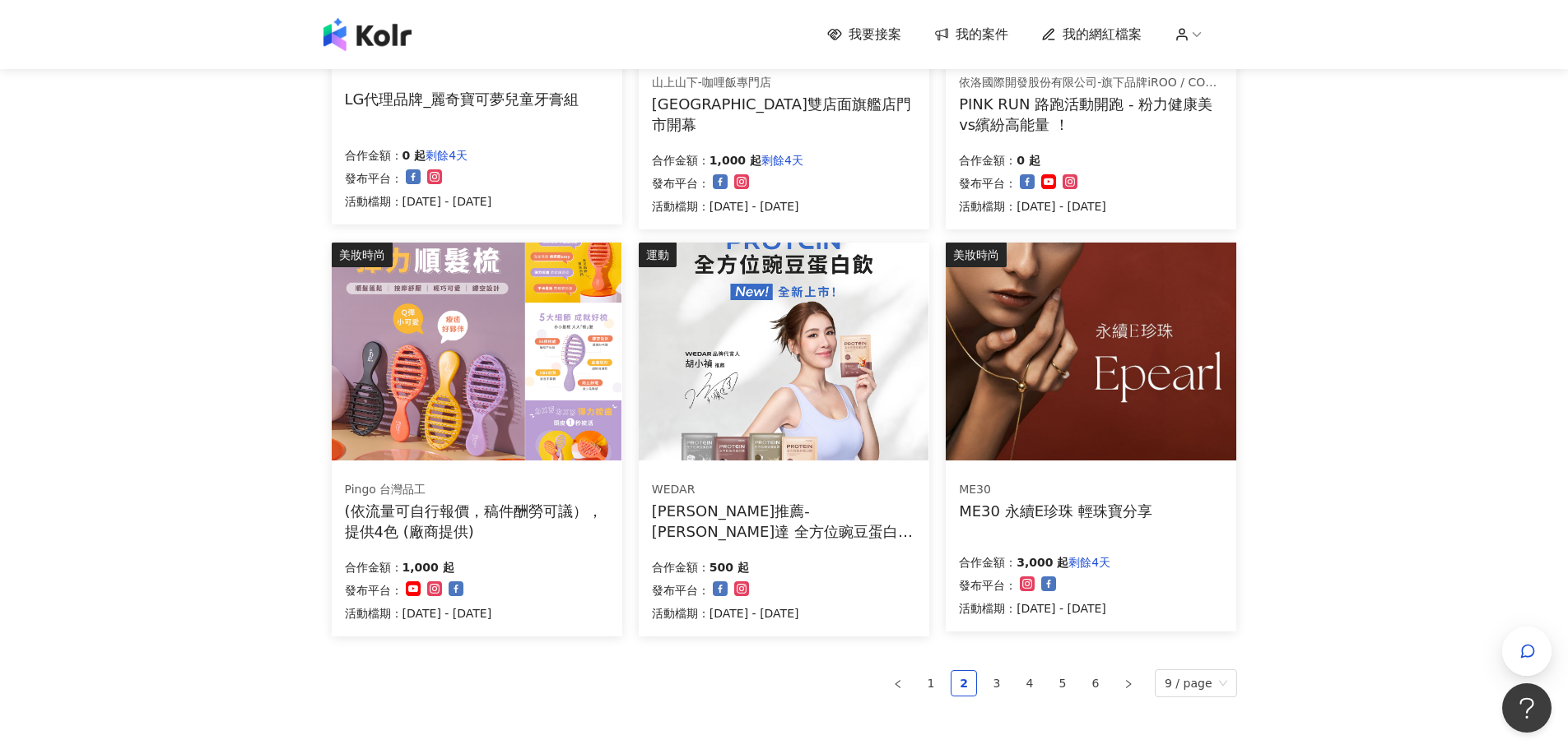
drag, startPoint x: 996, startPoint y: 681, endPoint x: 984, endPoint y: 670, distance: 16.3
click at [995, 681] on link "3" at bounding box center [997, 683] width 24 height 24
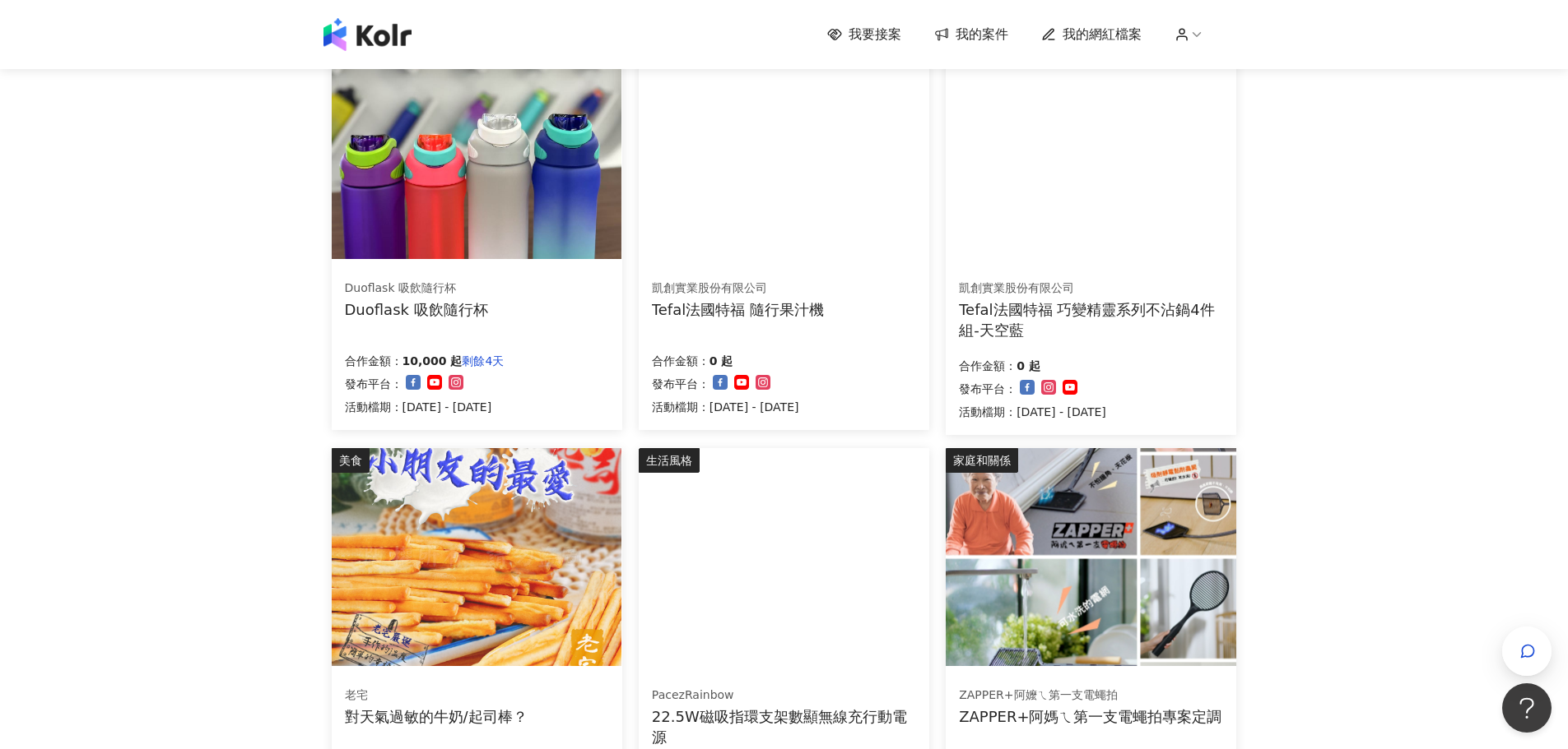
scroll to position [1020, 0]
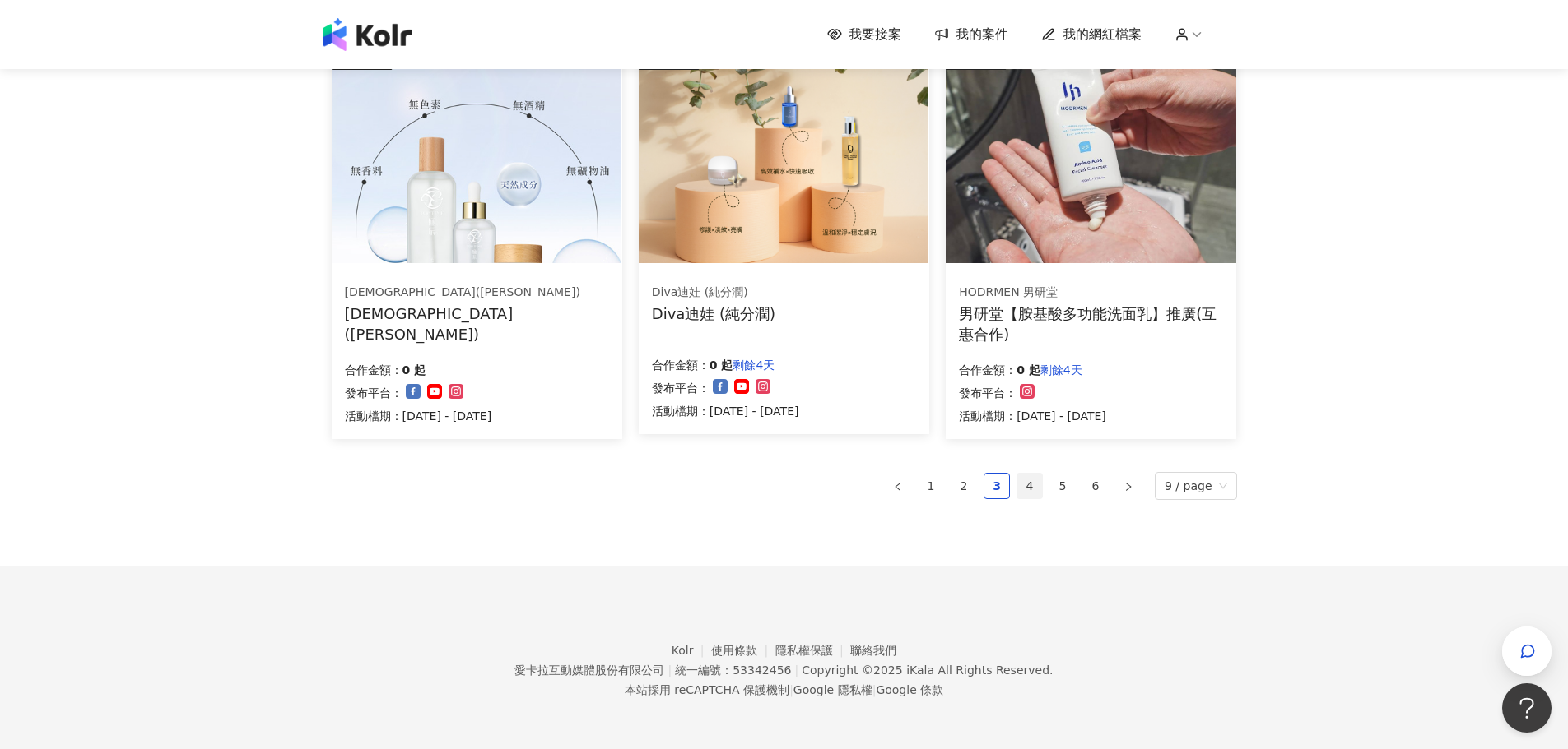
click at [1027, 481] on link "4" at bounding box center [1030, 486] width 24 height 24
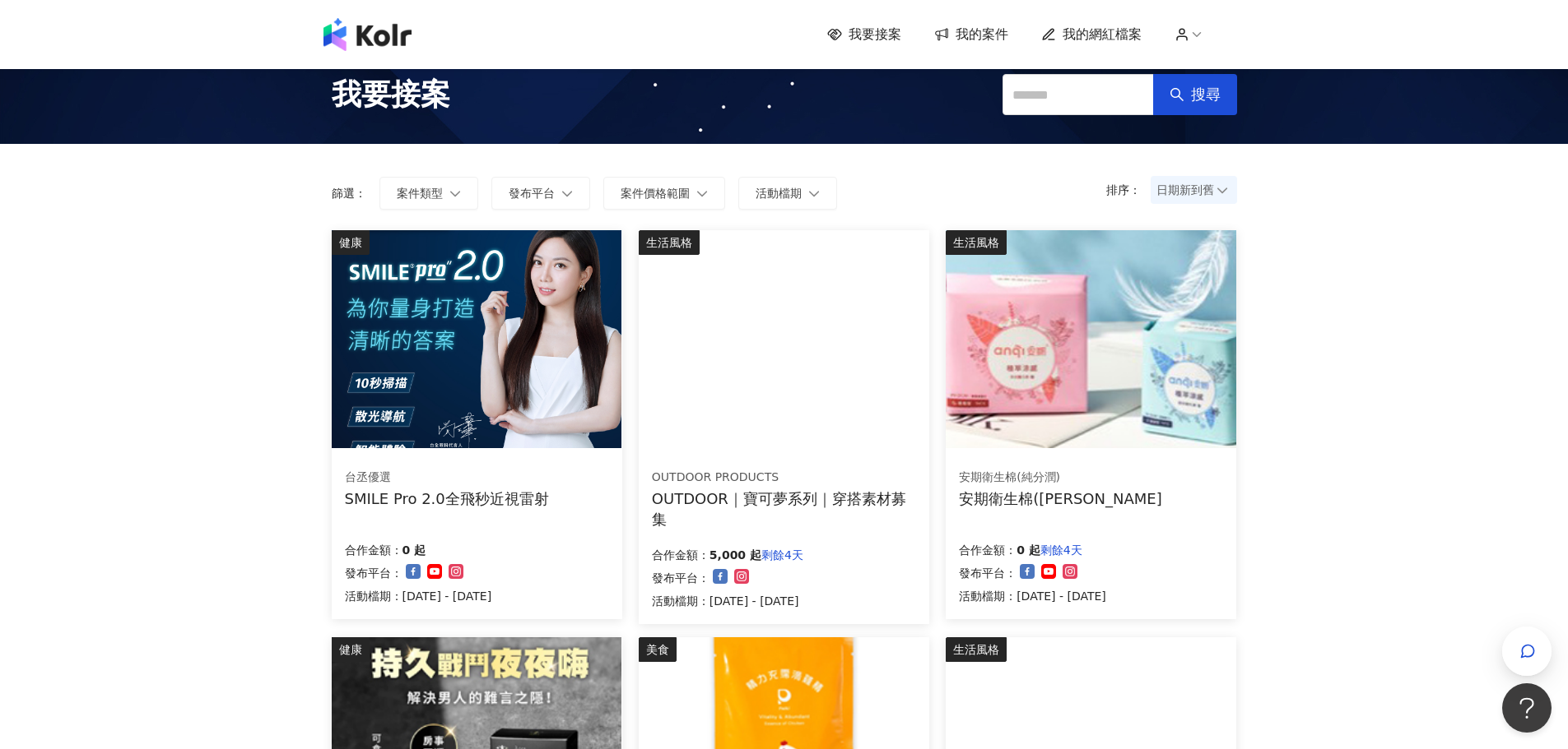
scroll to position [0, 0]
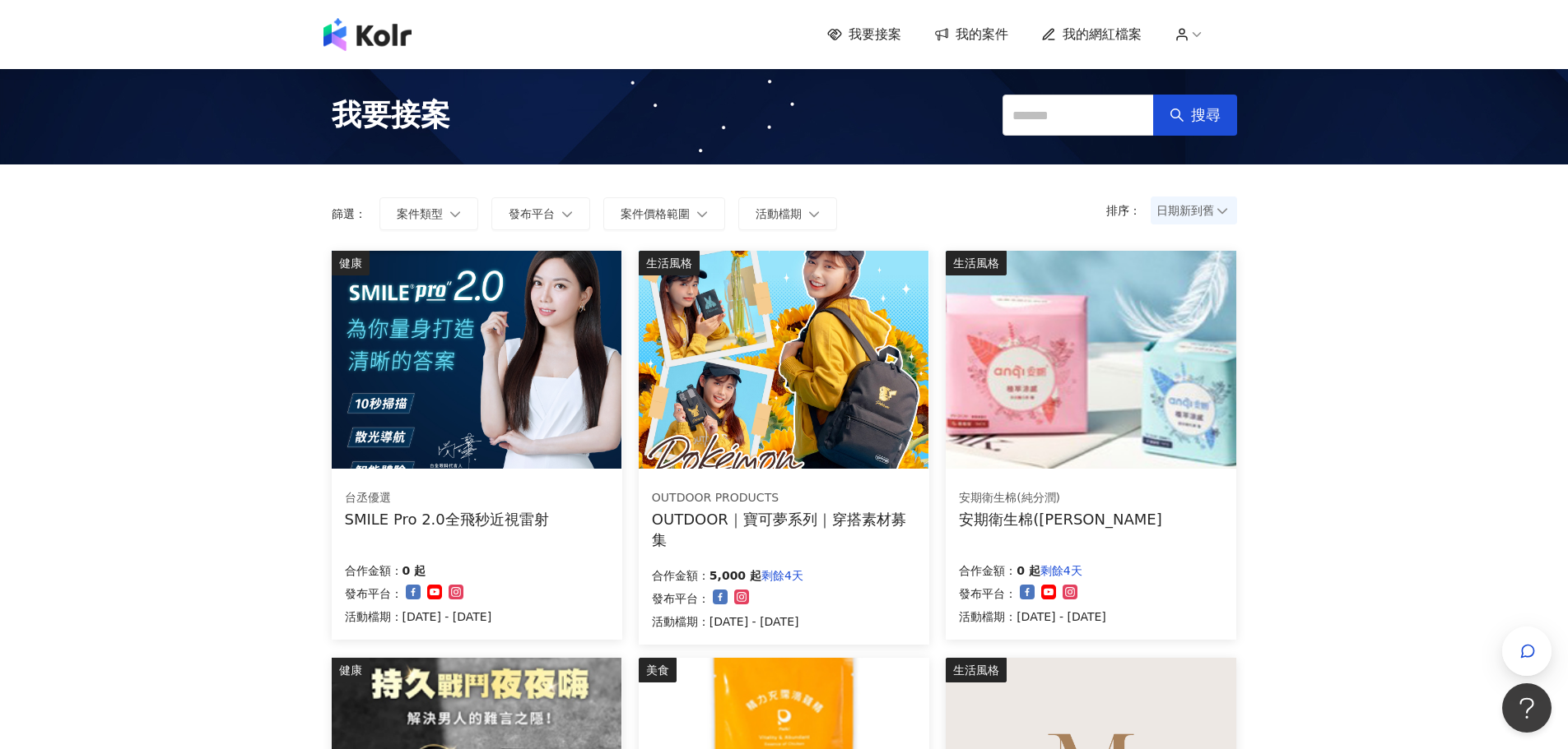
click at [818, 397] on img at bounding box center [783, 360] width 290 height 218
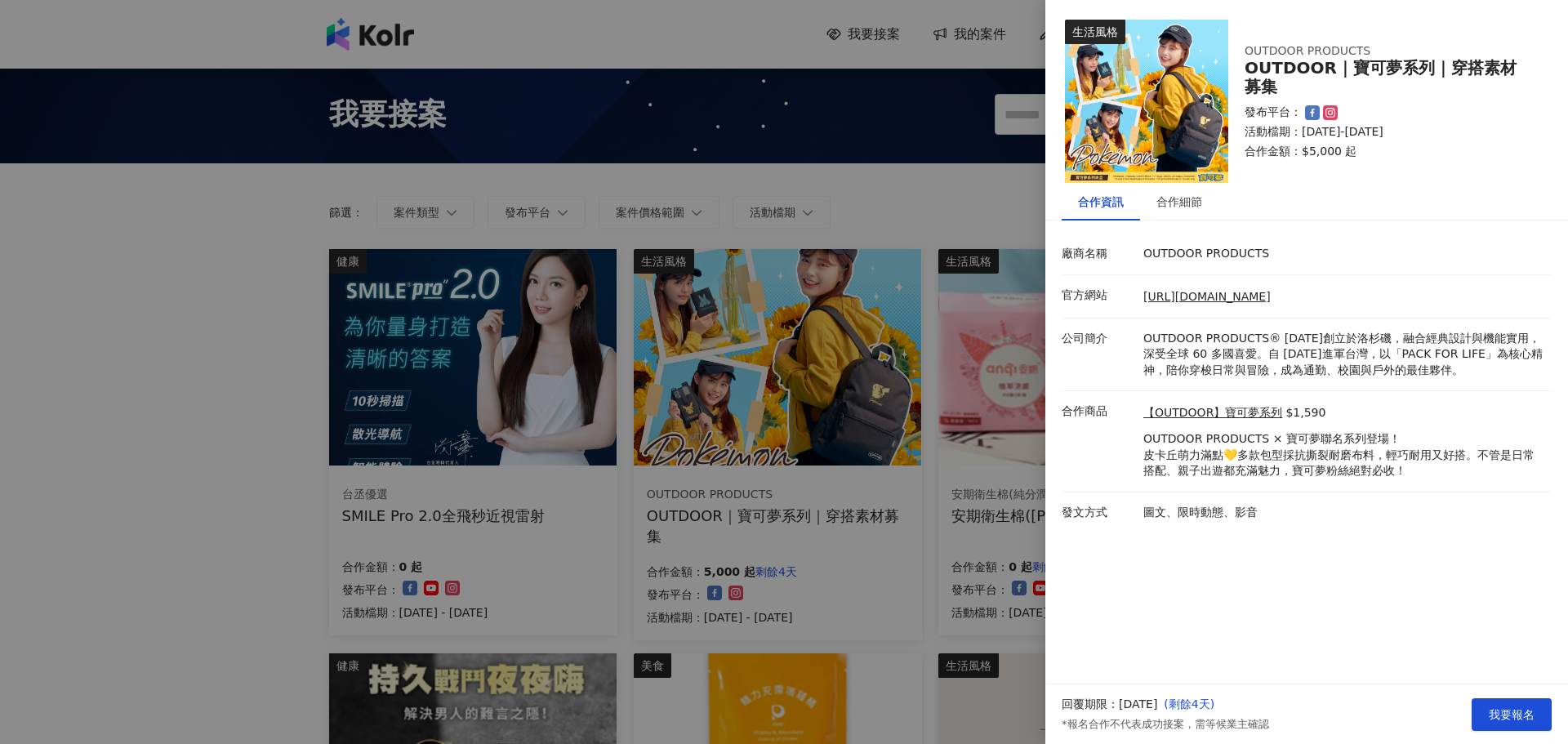
click at [1537, 688] on div "回覆期限：[DATE] ( 剩餘4天 ) *報名合作不代表成功接案，需等候業主確認 我要報名" at bounding box center [1307, 714] width 523 height 60
click at [1500, 719] on span "我要報名" at bounding box center [1511, 715] width 46 height 13
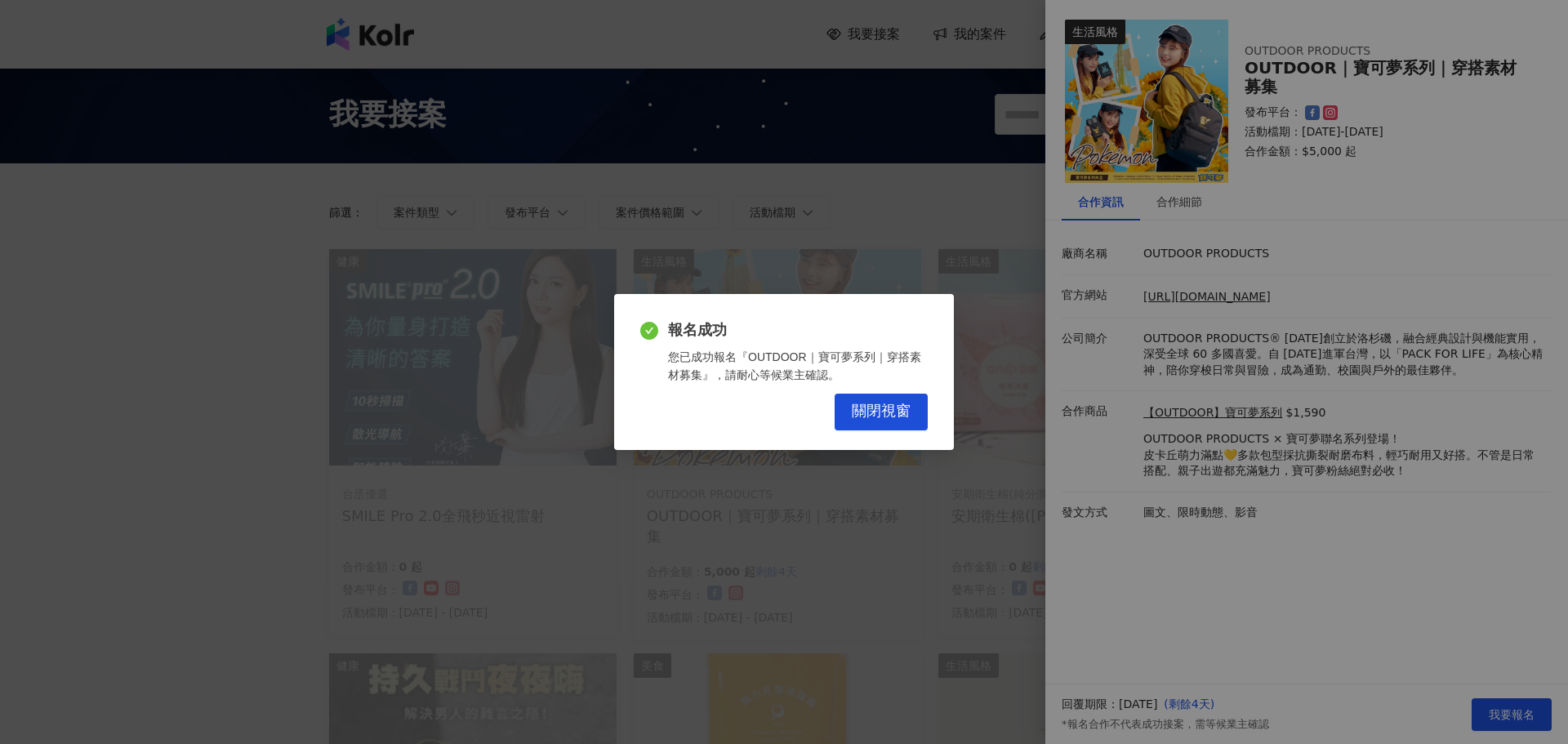
click at [861, 386] on div "報名成功 您已成功報名『OUTDOOR｜寶可夢系列｜穿搭素材募集』，請耐心等候業主確認。 關閉視窗" at bounding box center [784, 375] width 288 height 110
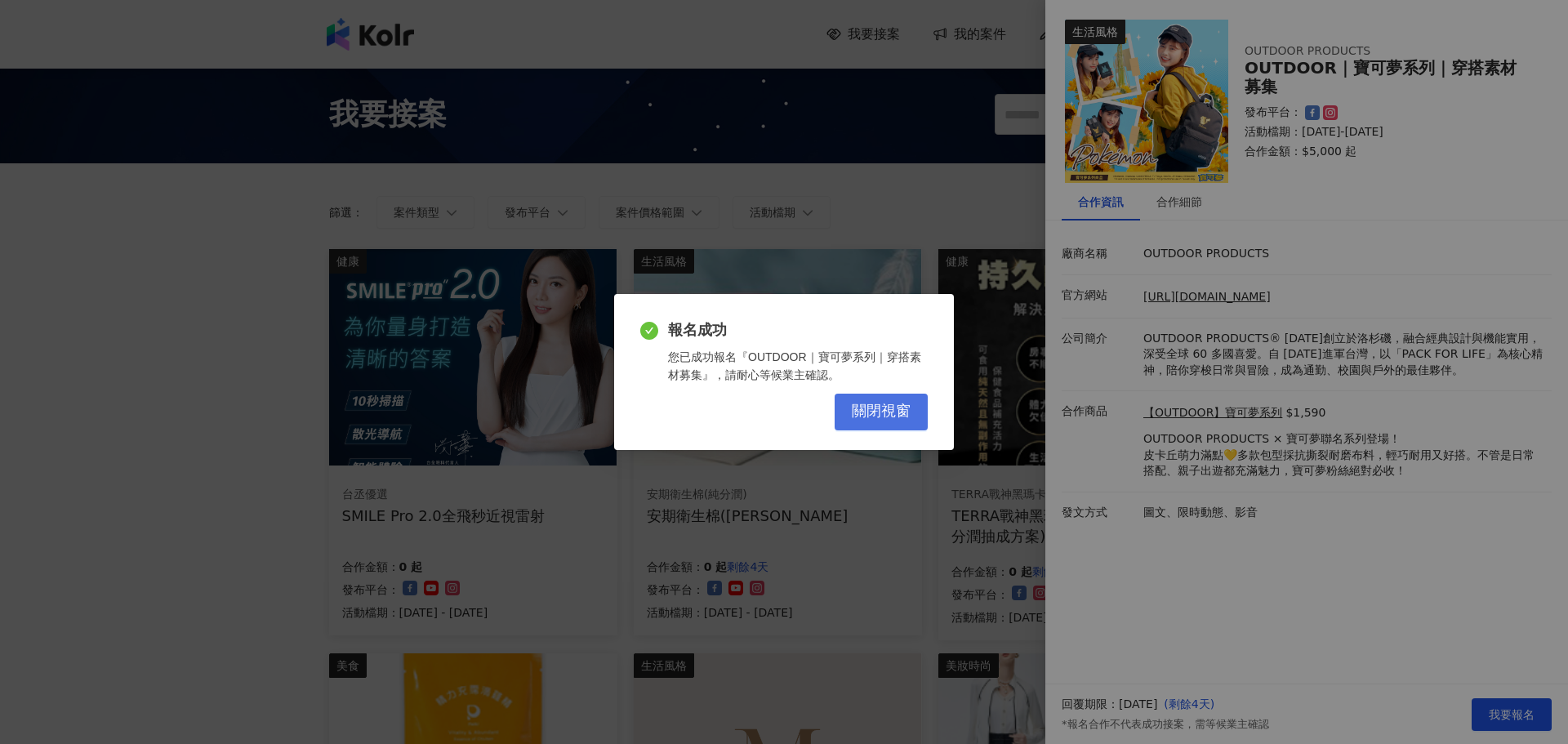
click at [879, 404] on span "關閉視窗" at bounding box center [880, 412] width 59 height 18
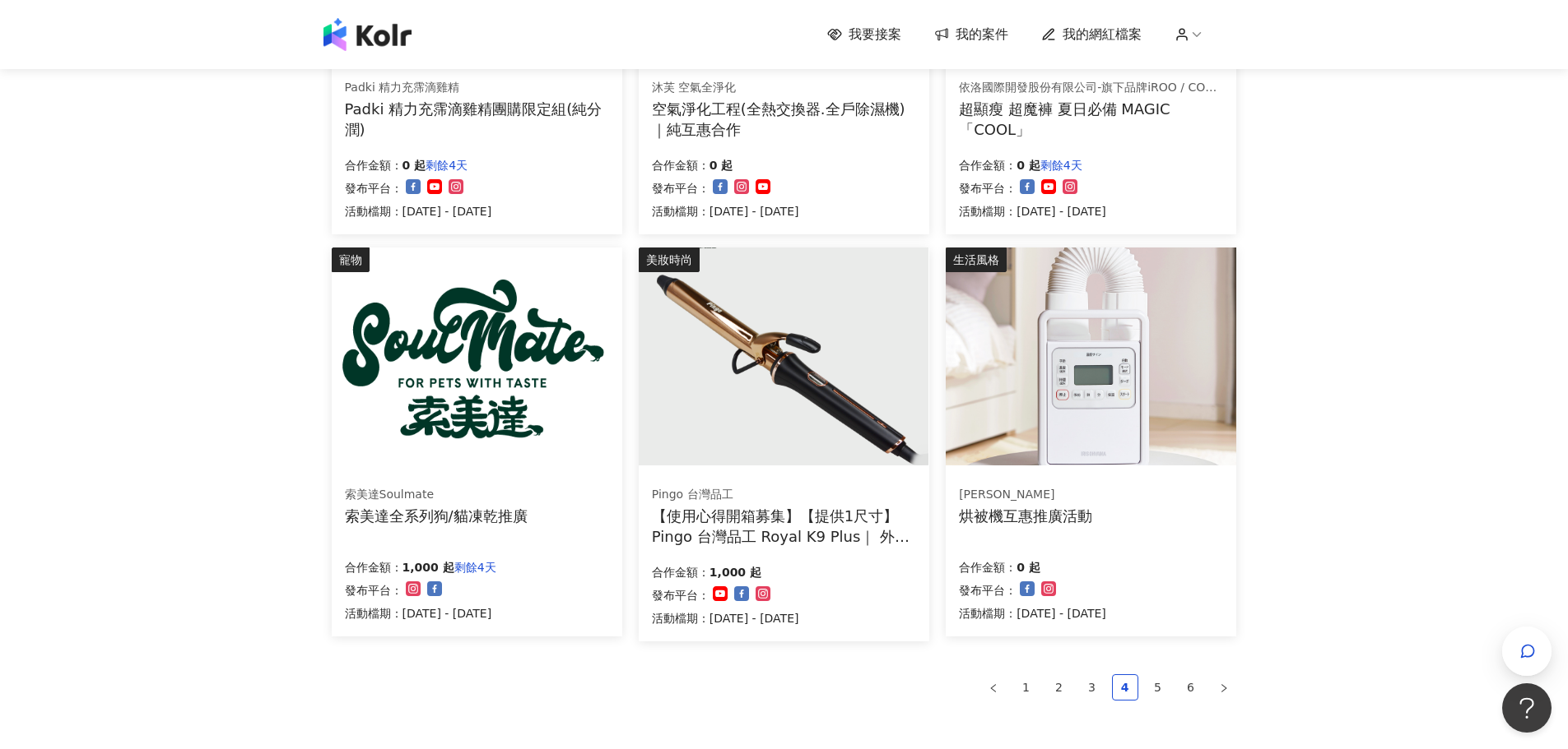
scroll to position [823, 0]
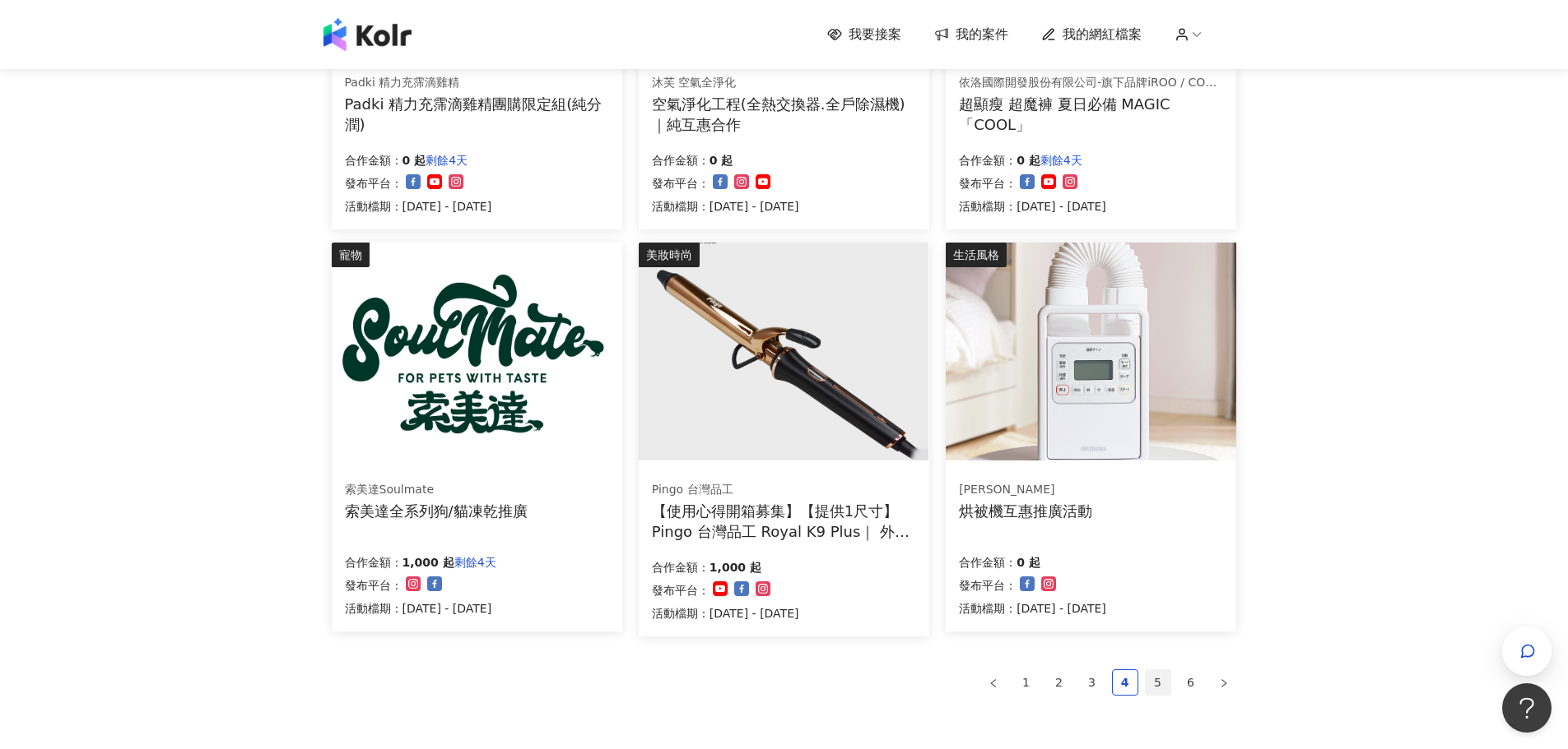
click at [1154, 682] on link "5" at bounding box center [1158, 682] width 24 height 24
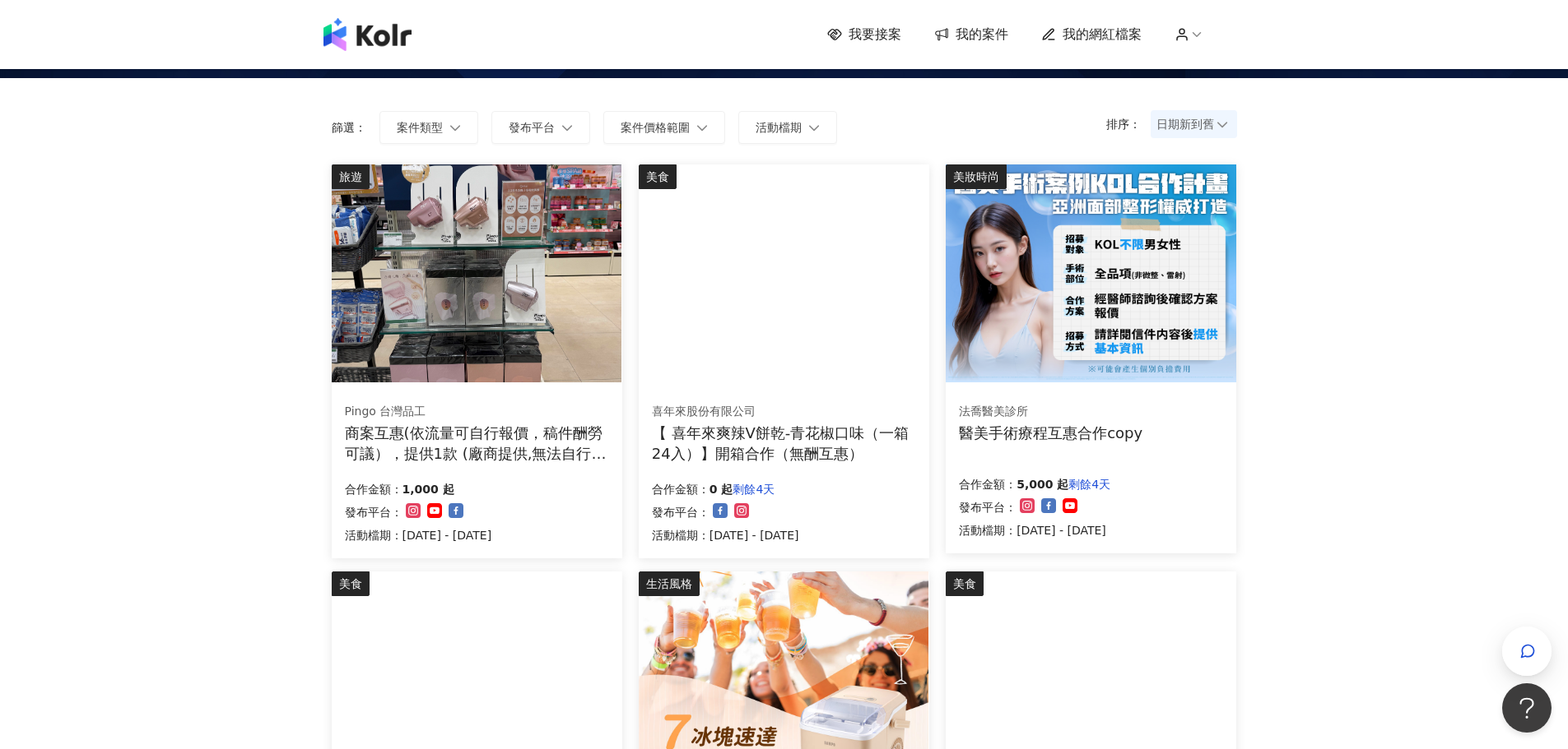
scroll to position [0, 0]
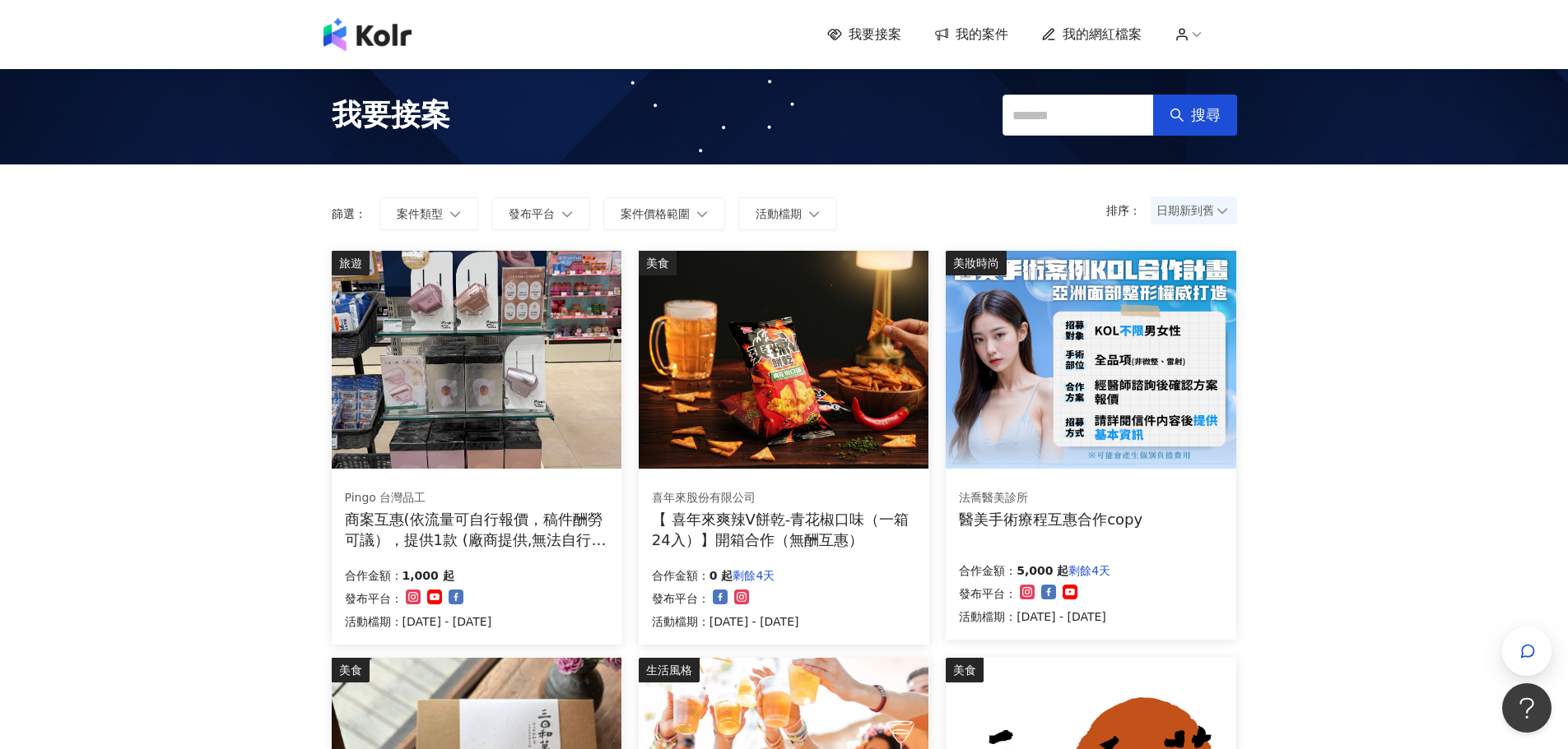
click at [467, 355] on img at bounding box center [476, 360] width 290 height 218
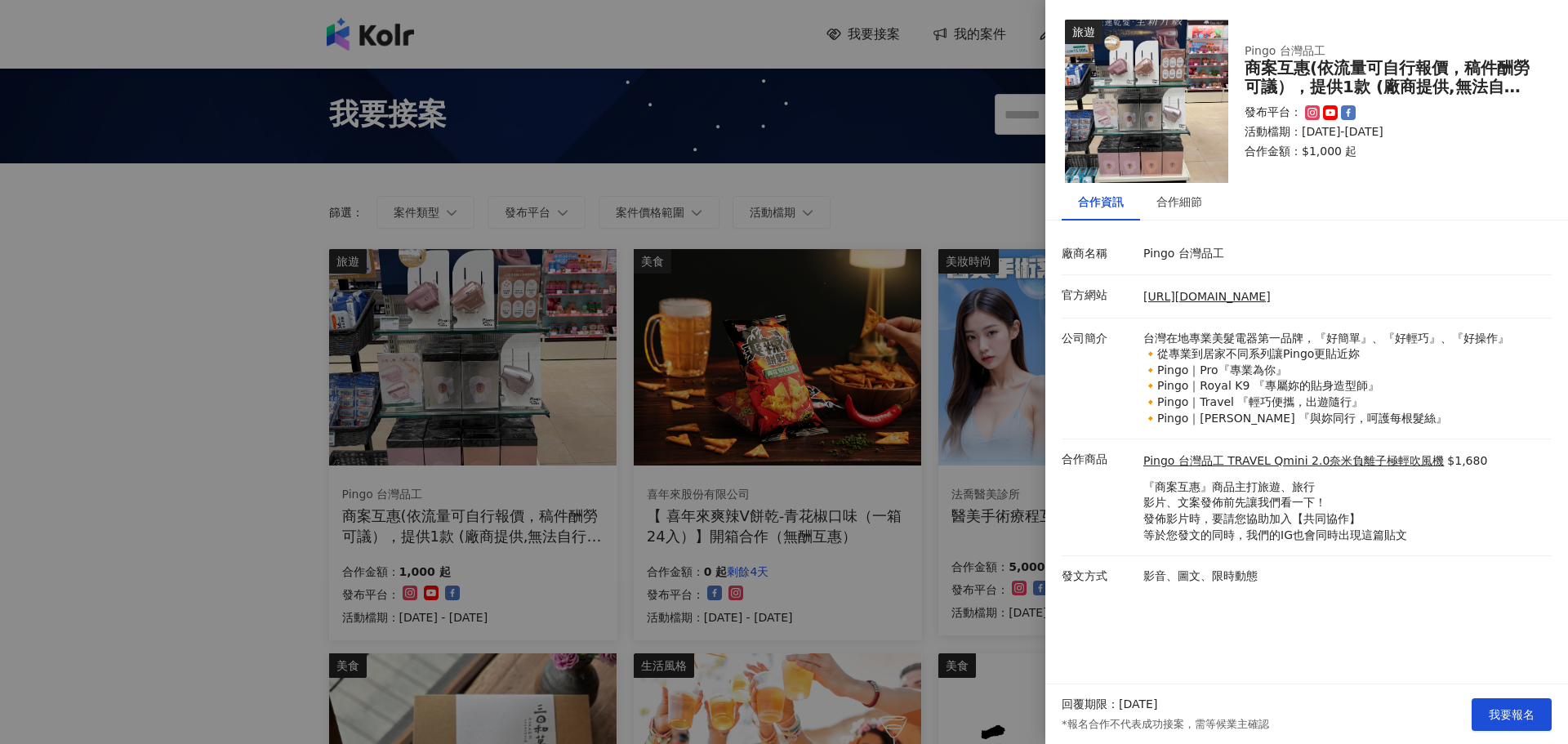
click at [858, 611] on div at bounding box center [784, 372] width 1568 height 744
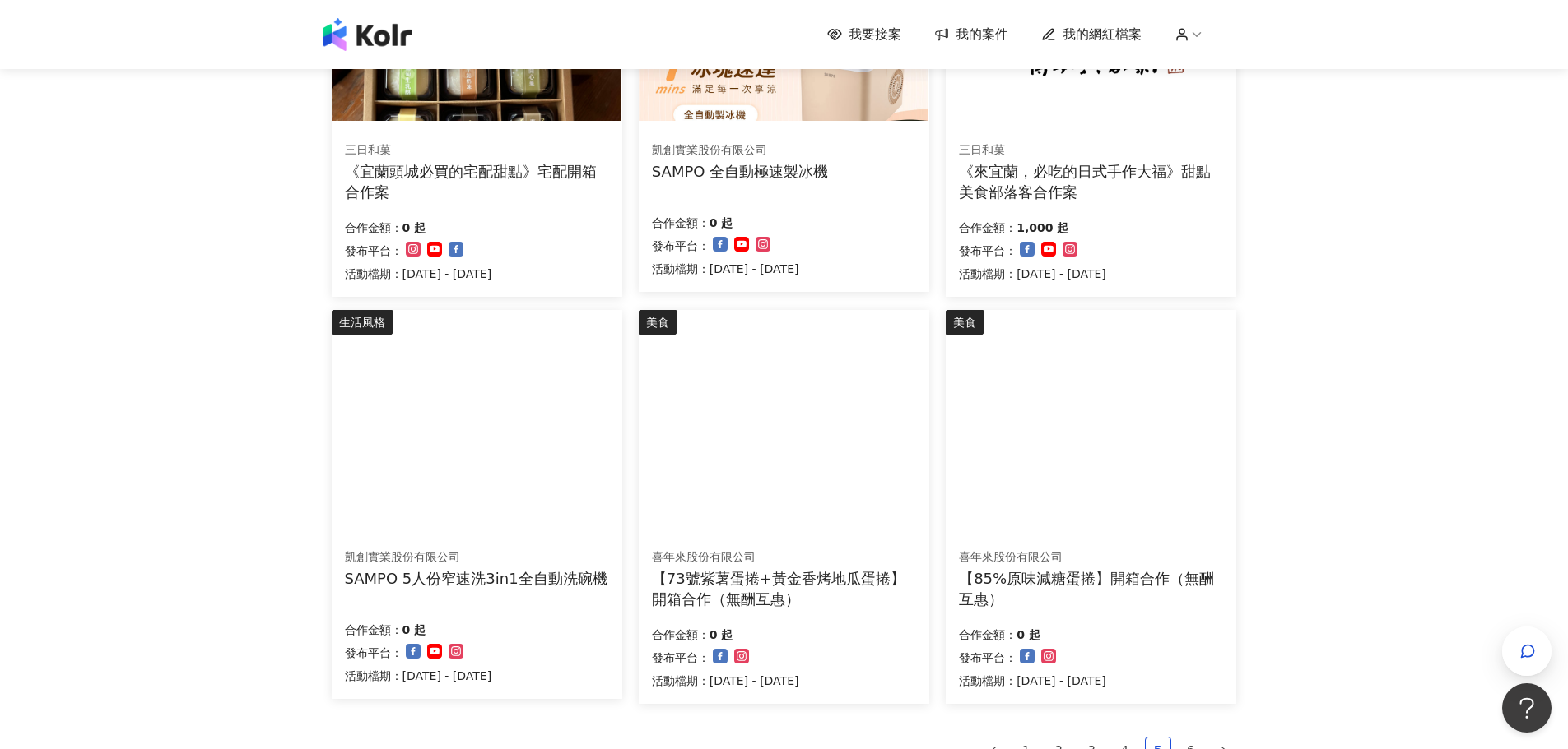
scroll to position [823, 0]
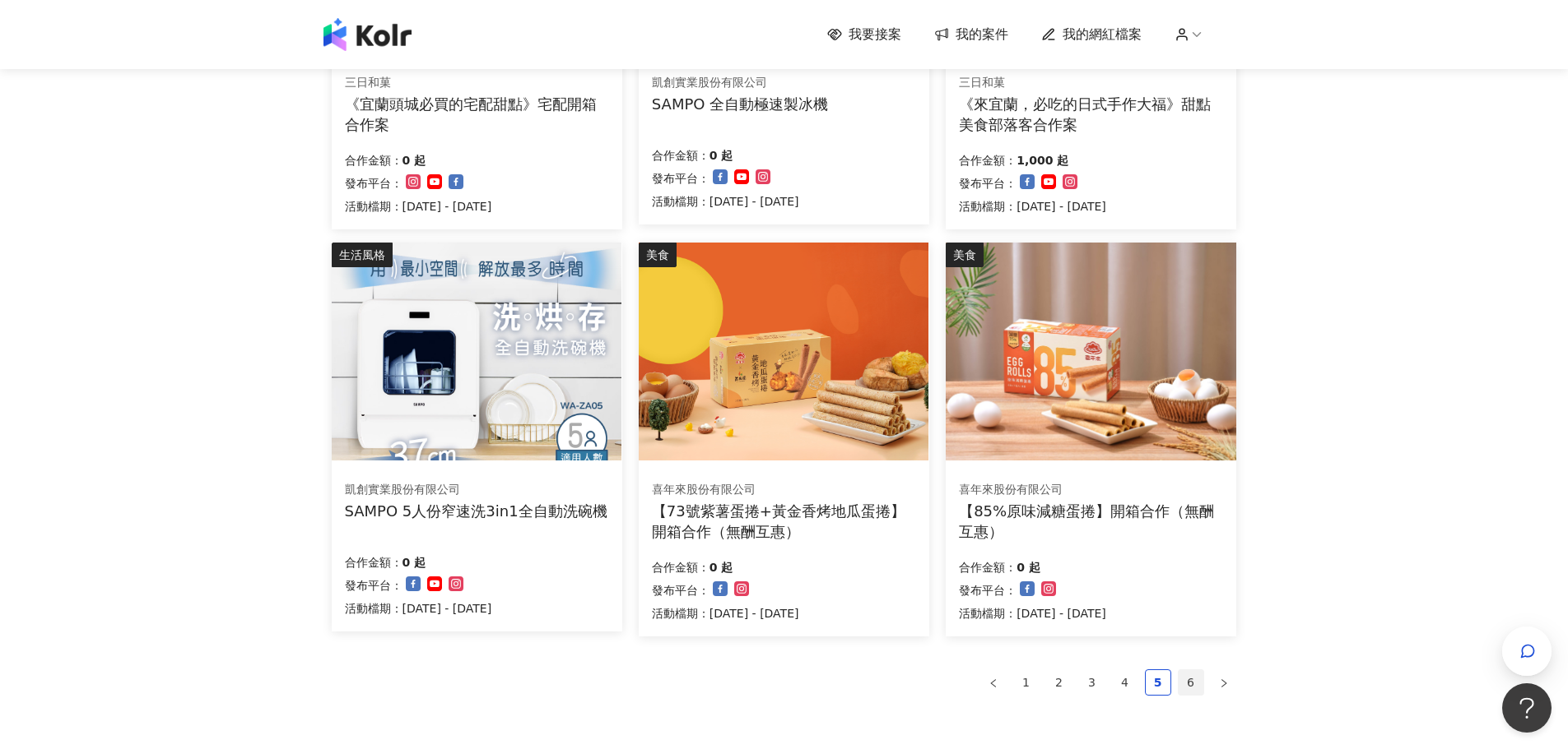
click at [1195, 679] on link "6" at bounding box center [1191, 682] width 24 height 24
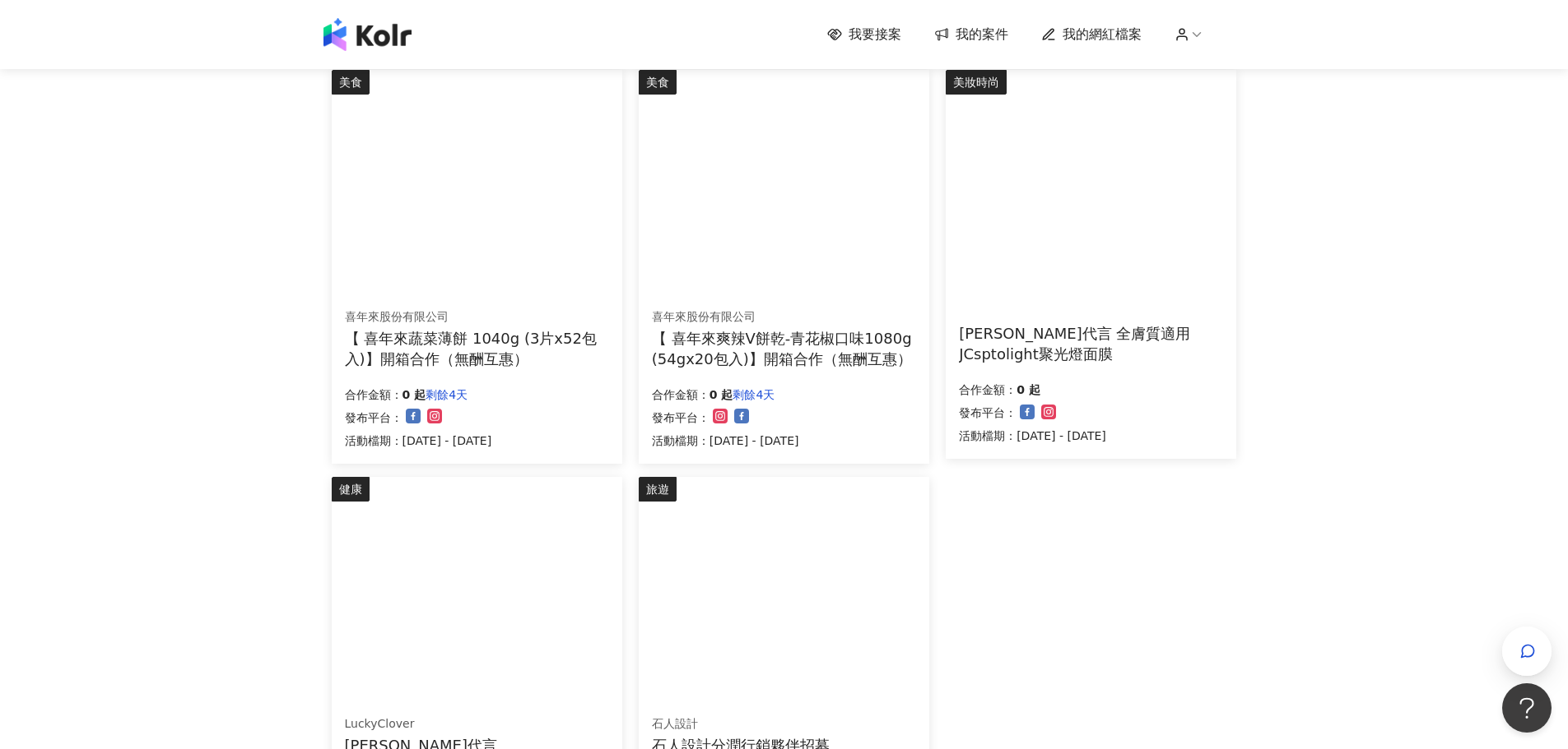
scroll to position [0, 0]
